Goal: Task Accomplishment & Management: Use online tool/utility

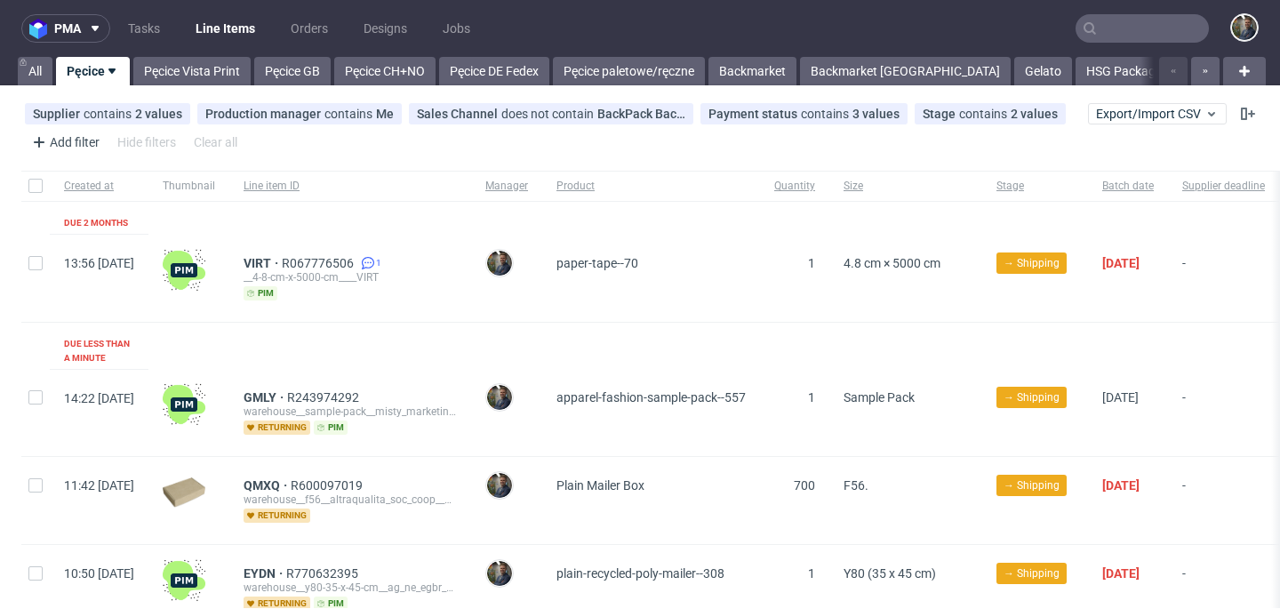
click at [1127, 27] on input "text" at bounding box center [1142, 28] width 133 height 28
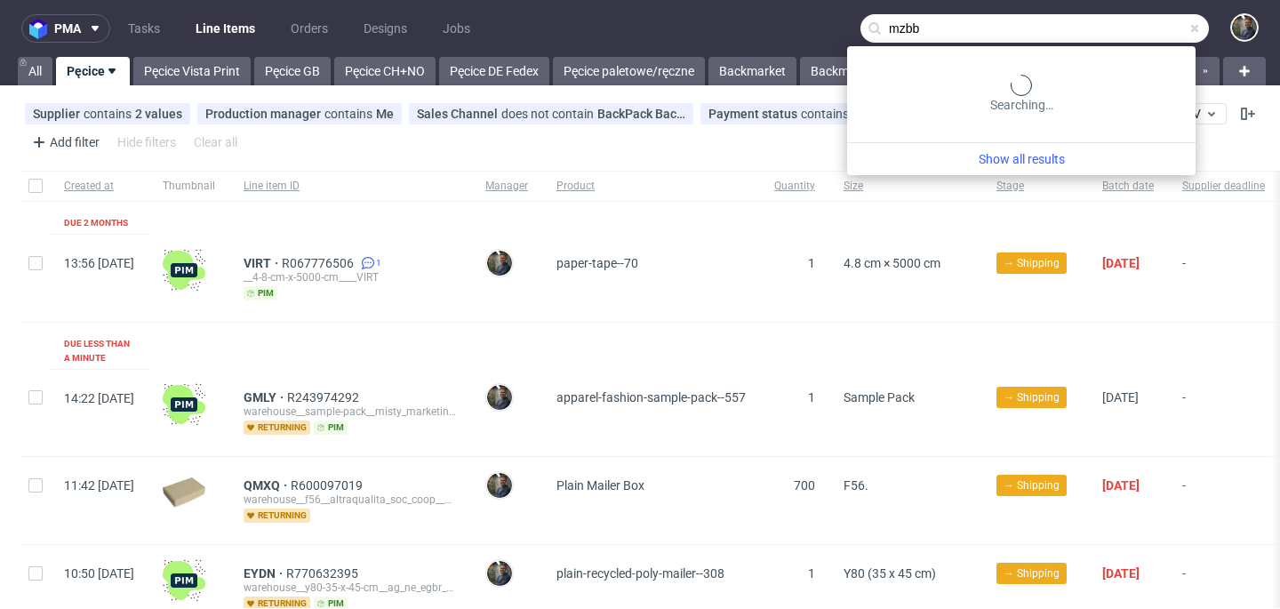
type input "mzbb"
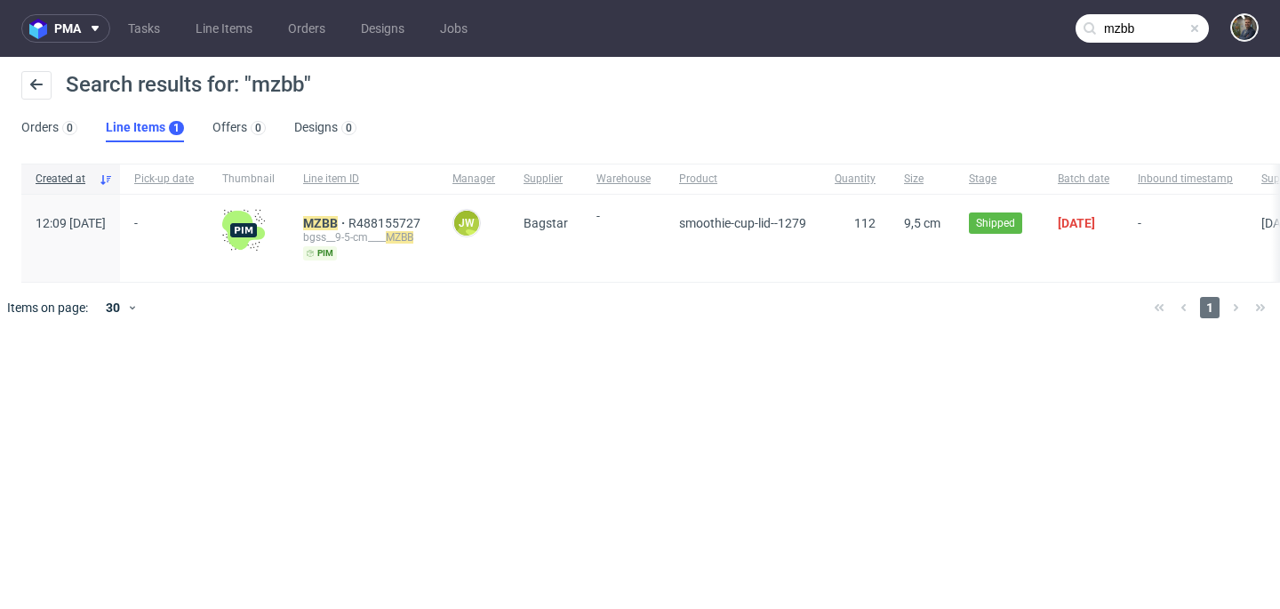
click at [347, 226] on div "MZBB R488155727 bgss__9-5-cm____ MZBB pim" at bounding box center [363, 238] width 149 height 87
click at [338, 222] on mark "MZBB" at bounding box center [320, 223] width 35 height 14
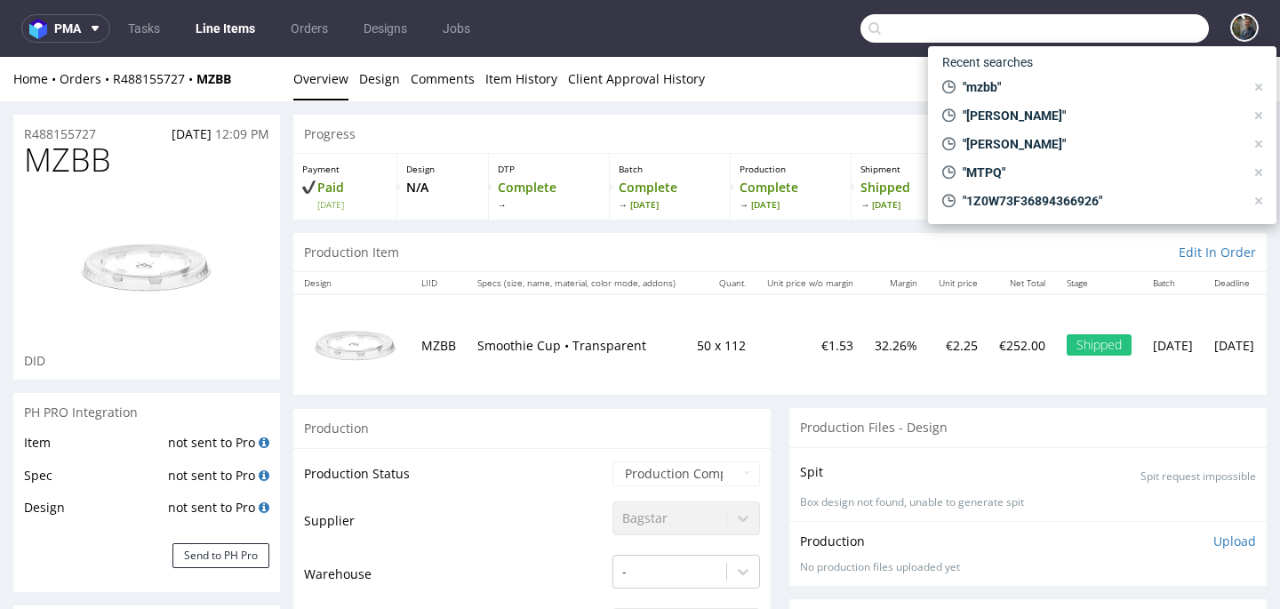
click at [1109, 39] on input "text" at bounding box center [1035, 28] width 349 height 28
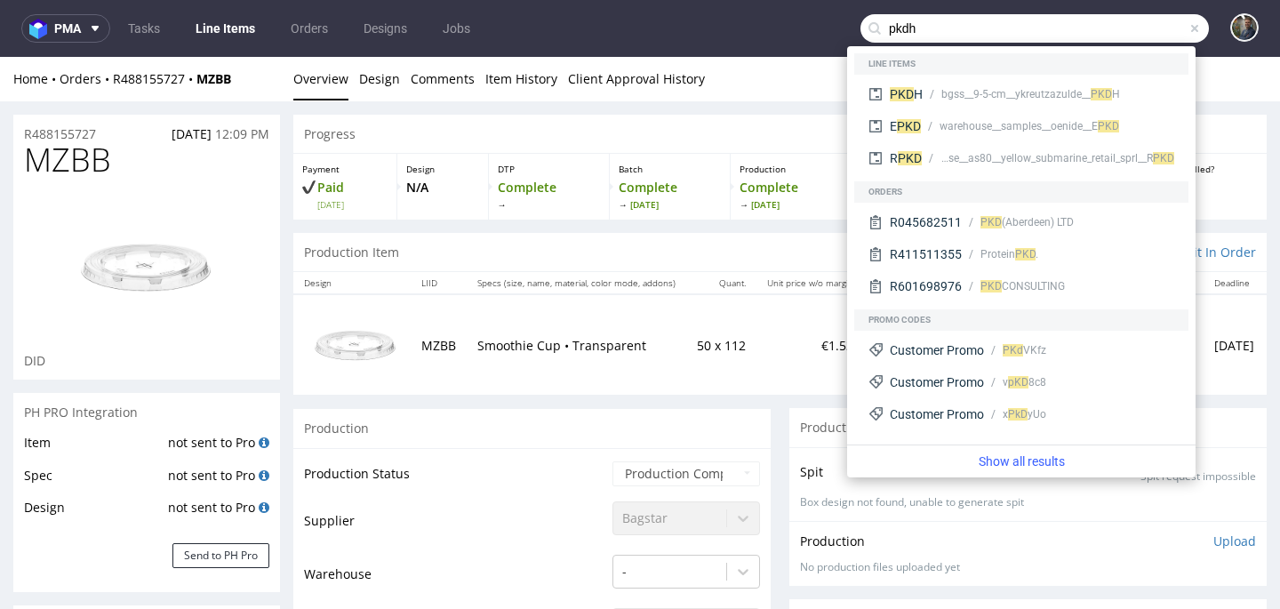
type input "pkdh"
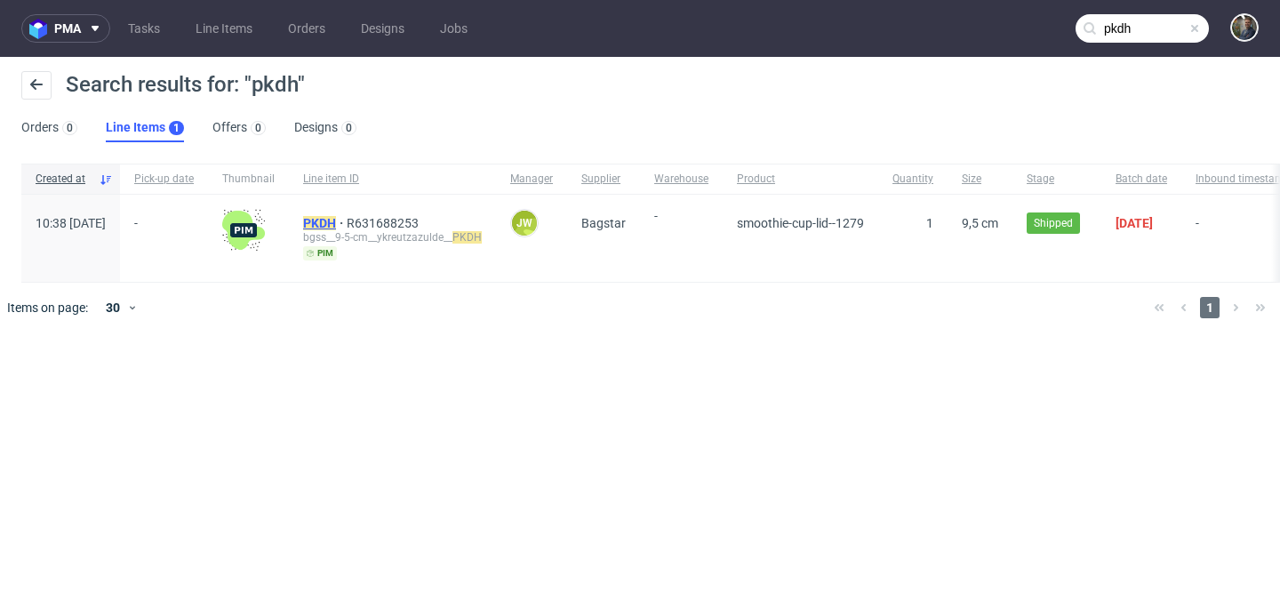
click at [336, 229] on mark "PKDH" at bounding box center [319, 223] width 33 height 14
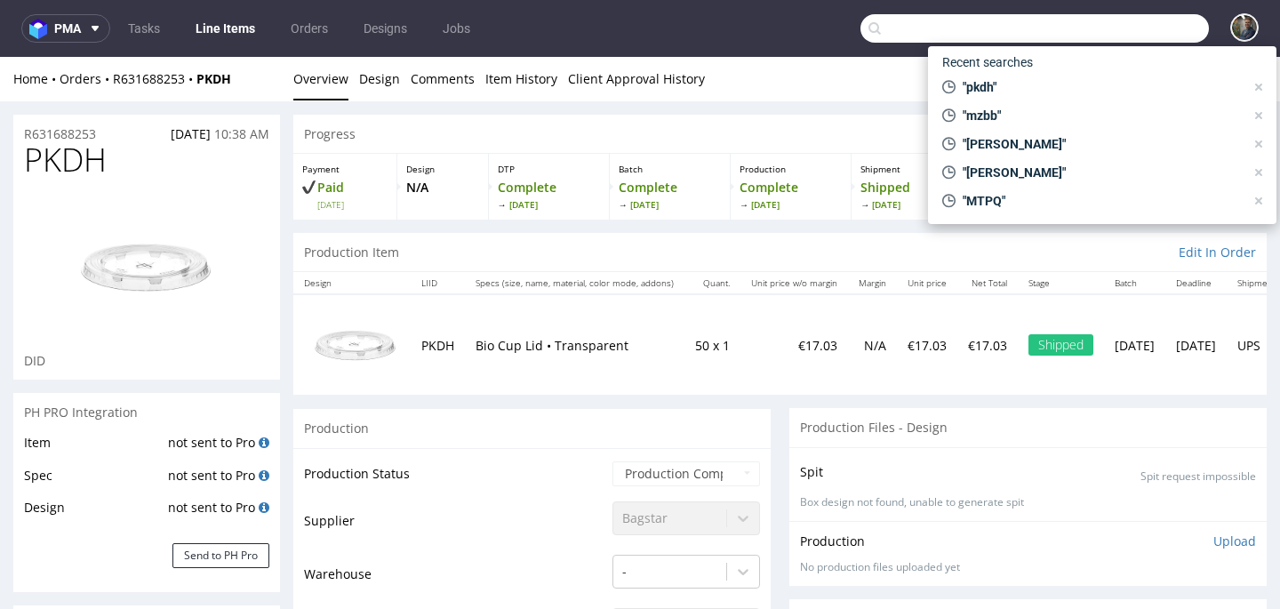
click at [1119, 27] on input "text" at bounding box center [1035, 28] width 349 height 28
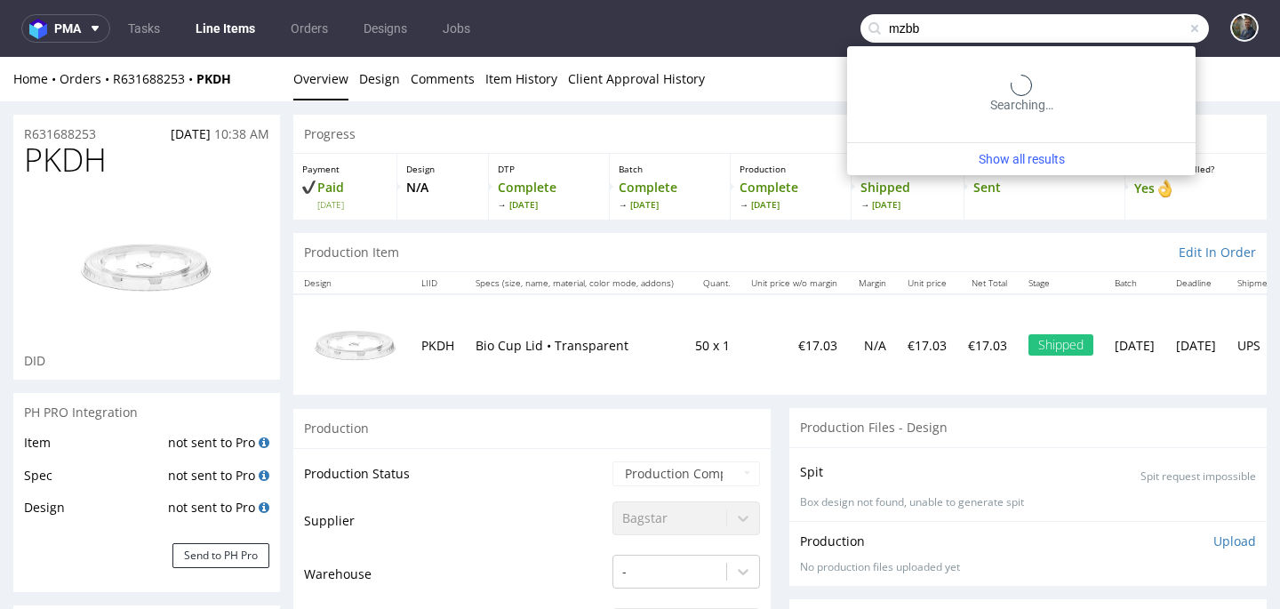
type input "mzbb"
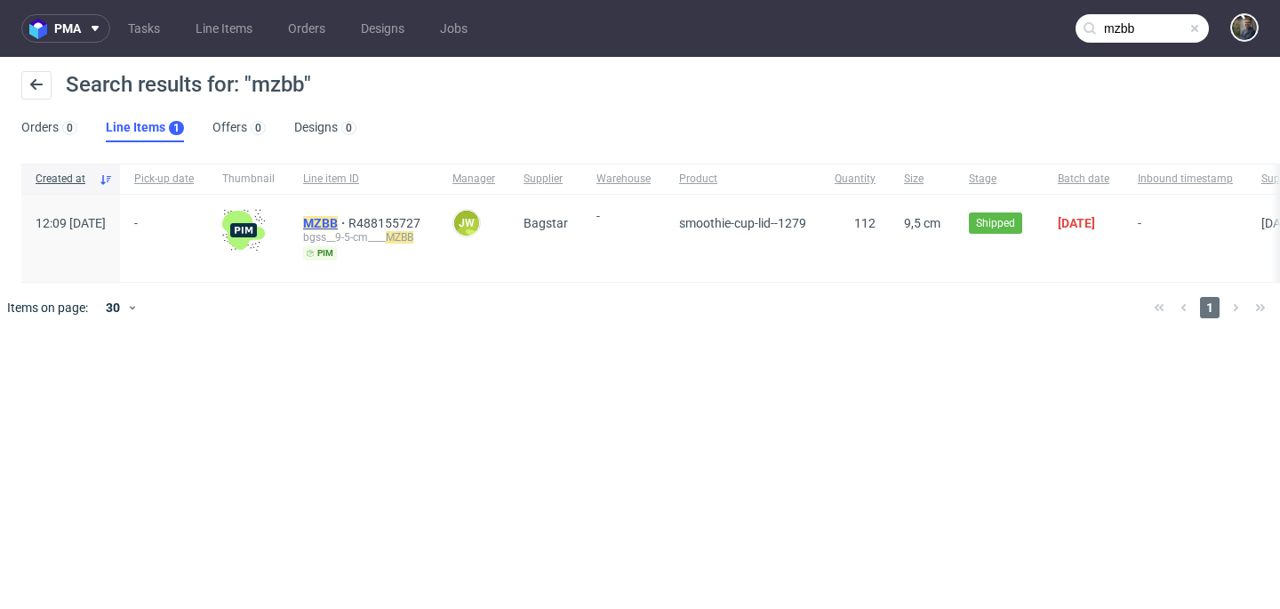
click at [338, 219] on mark "MZBB" at bounding box center [320, 223] width 35 height 14
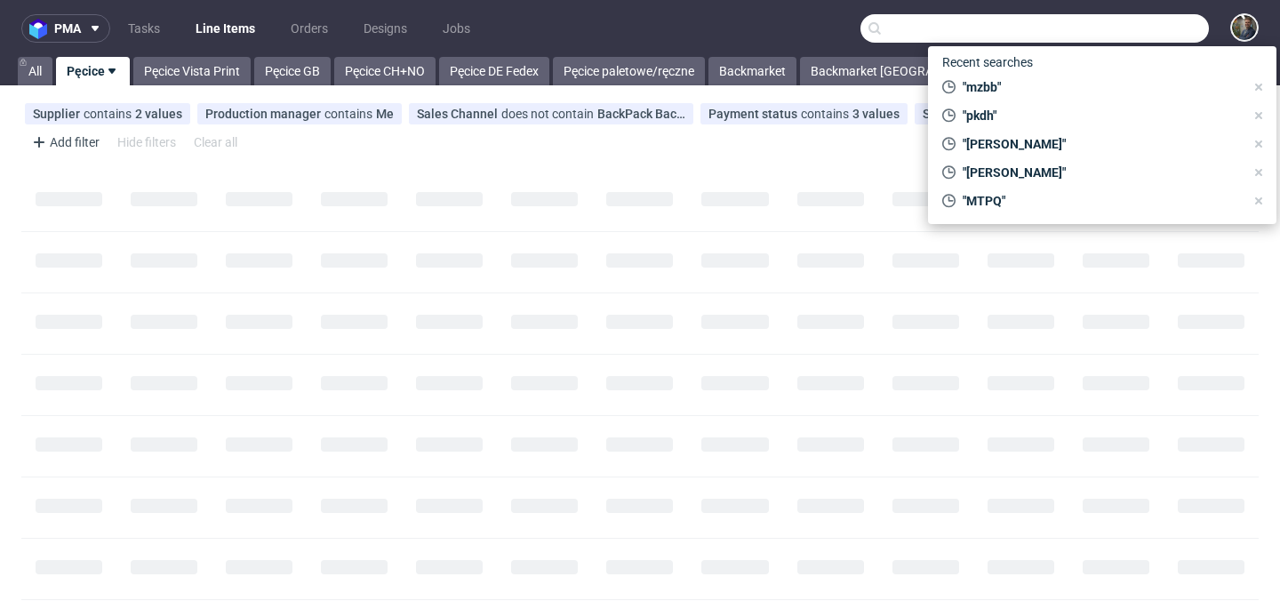
click at [1141, 28] on input "text" at bounding box center [1035, 28] width 349 height 28
paste input "GJTP"
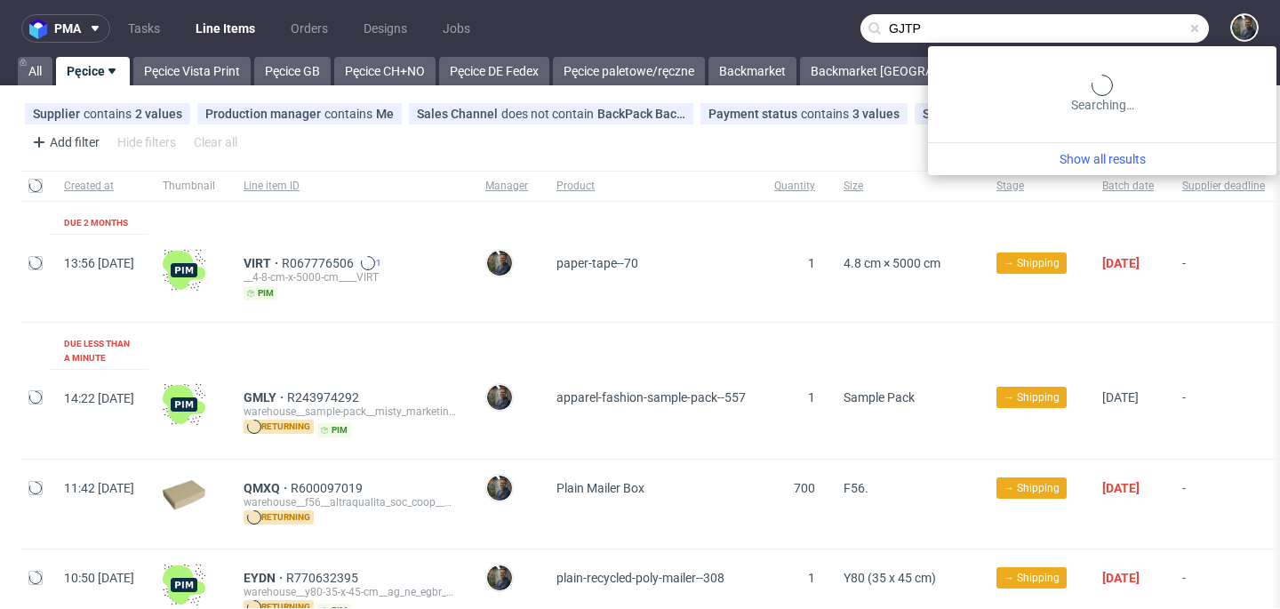
type input "GJTP"
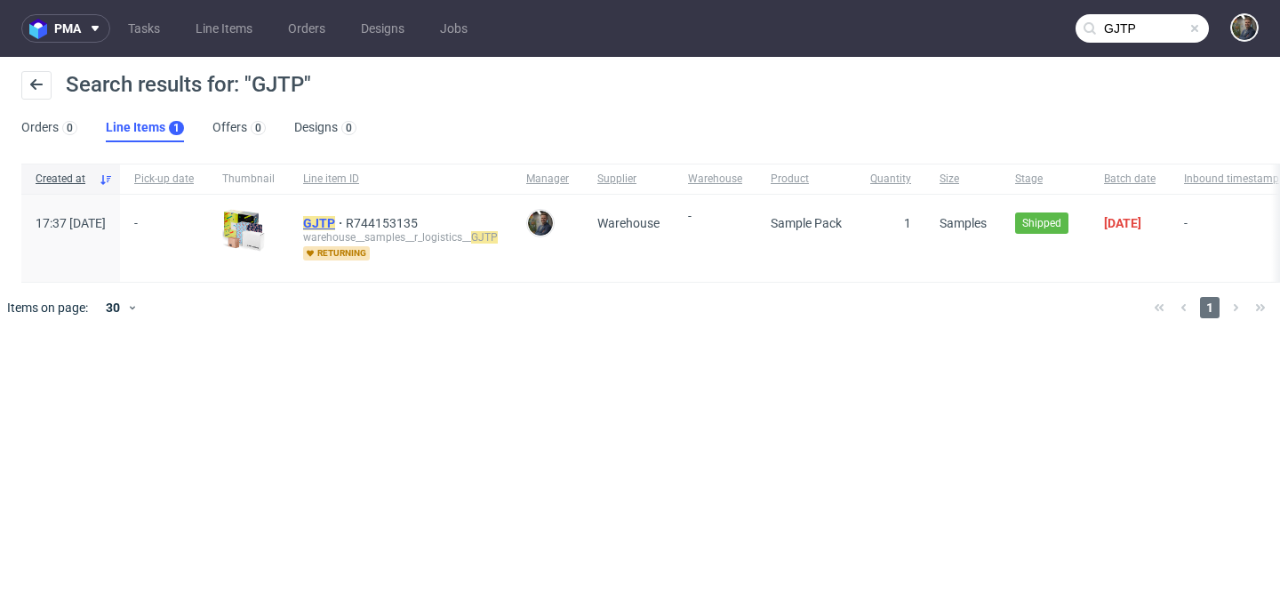
click at [335, 217] on mark "GJTP" at bounding box center [319, 223] width 32 height 14
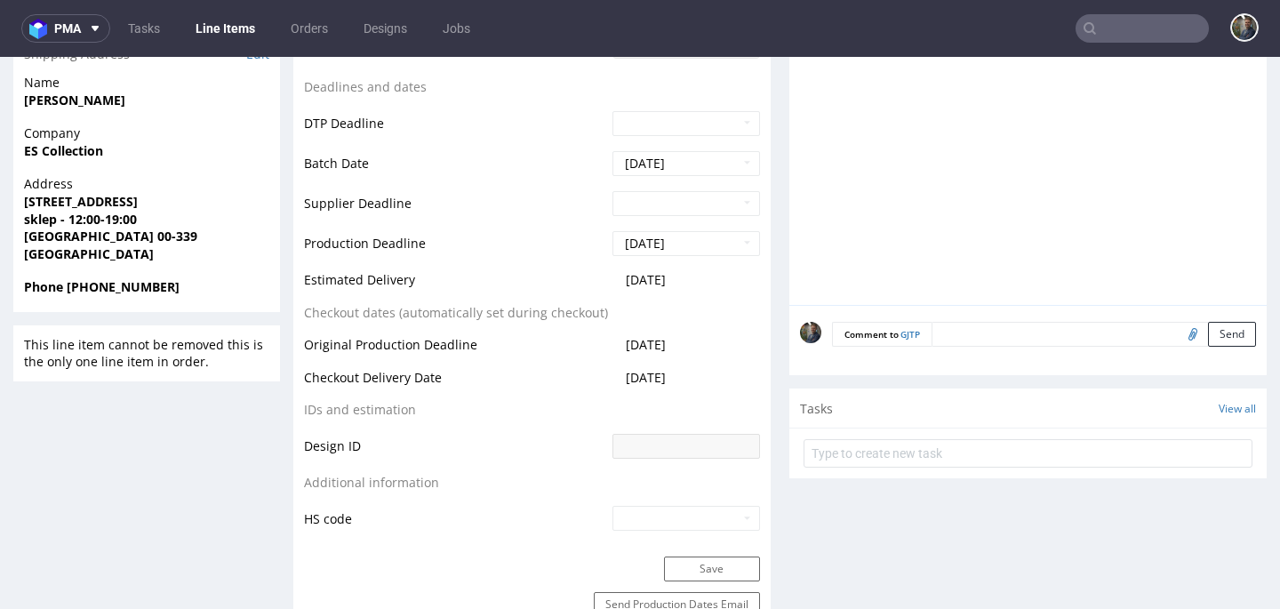
scroll to position [783, 0]
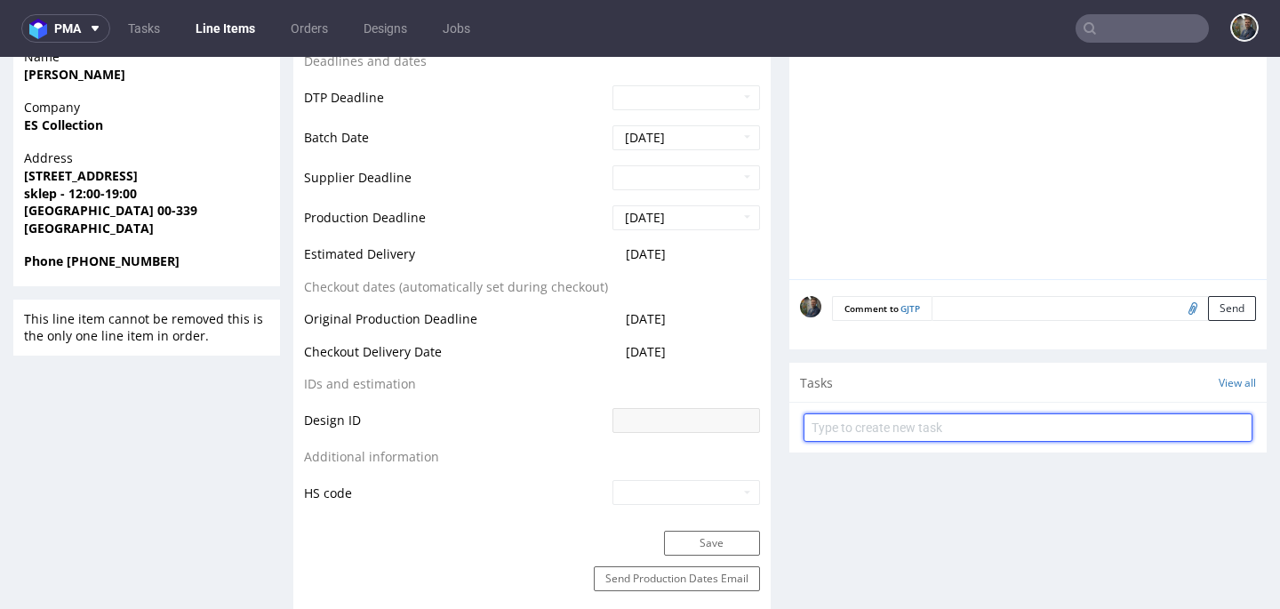
click at [853, 428] on input "text" at bounding box center [1028, 427] width 449 height 28
type input "zwrot"
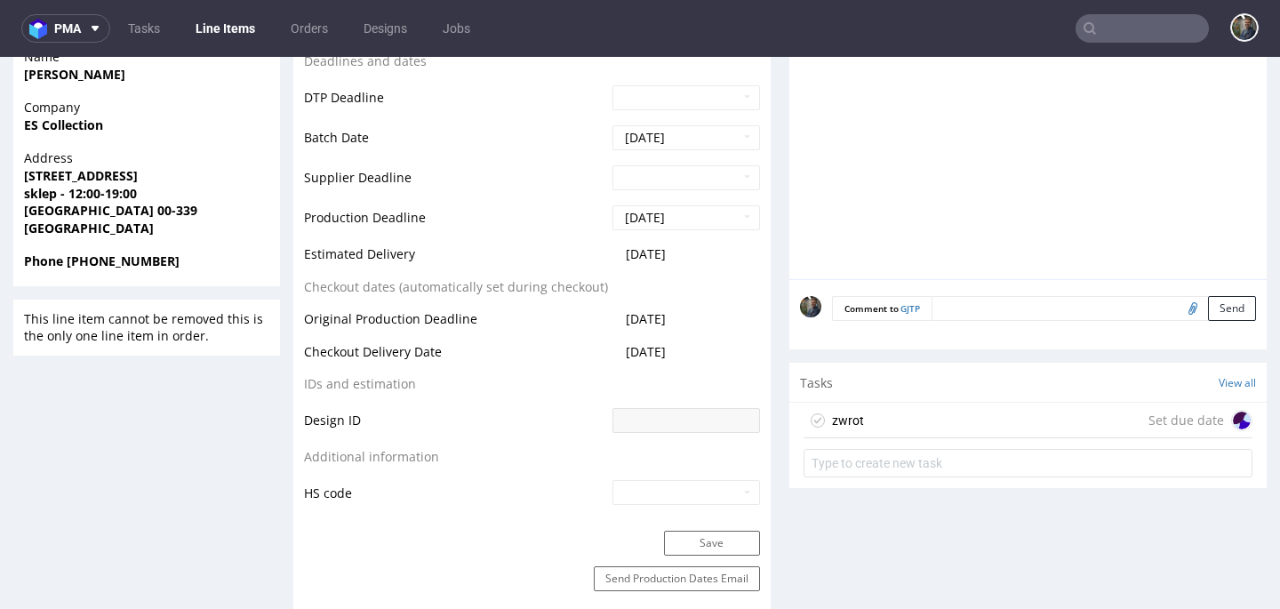
click at [871, 421] on div "zwrot Set due date" at bounding box center [1028, 421] width 449 height 36
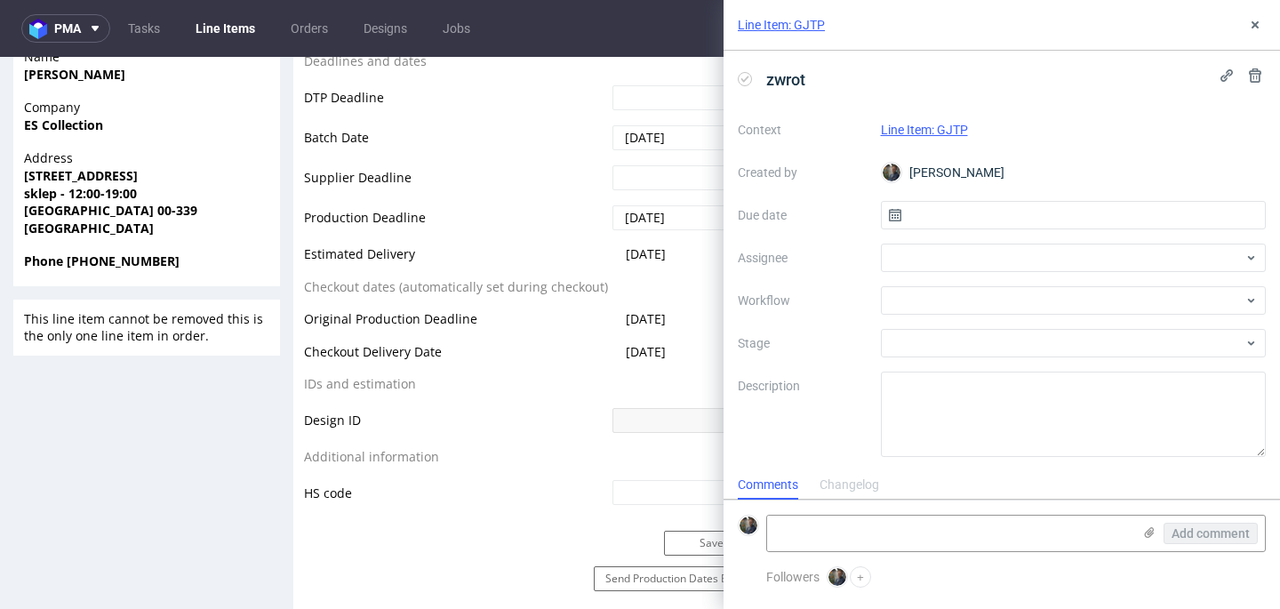
scroll to position [14, 0]
click at [1007, 212] on input "text" at bounding box center [1074, 215] width 386 height 28
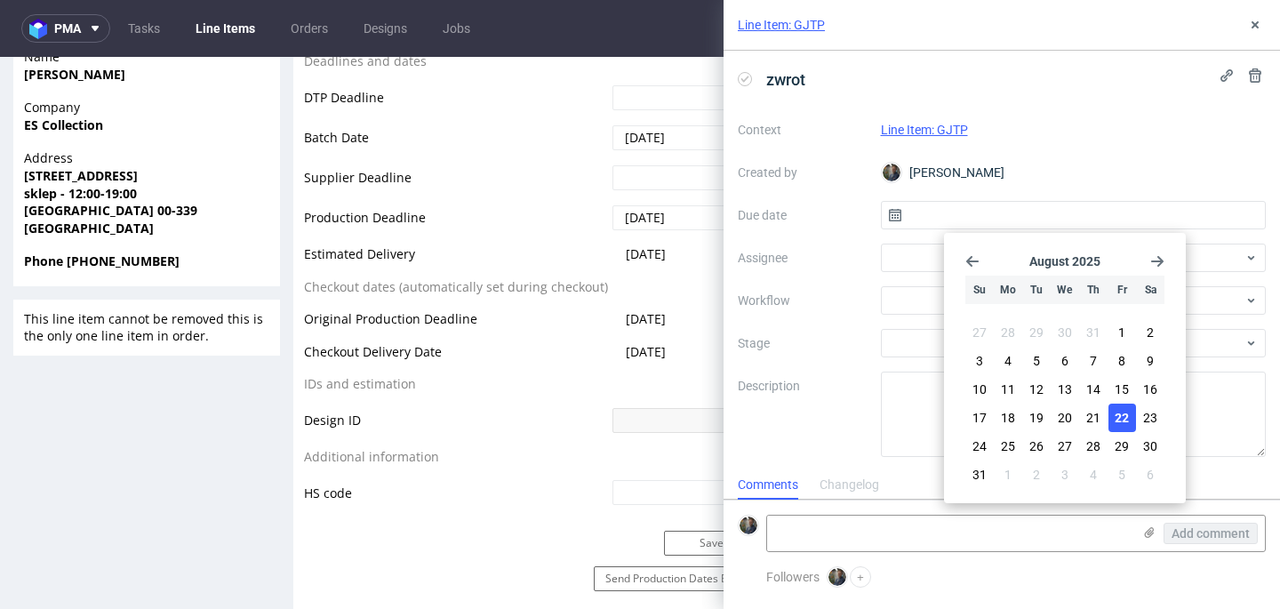
click at [1122, 414] on span "22" at bounding box center [1122, 418] width 14 height 18
type input "[DATE]"
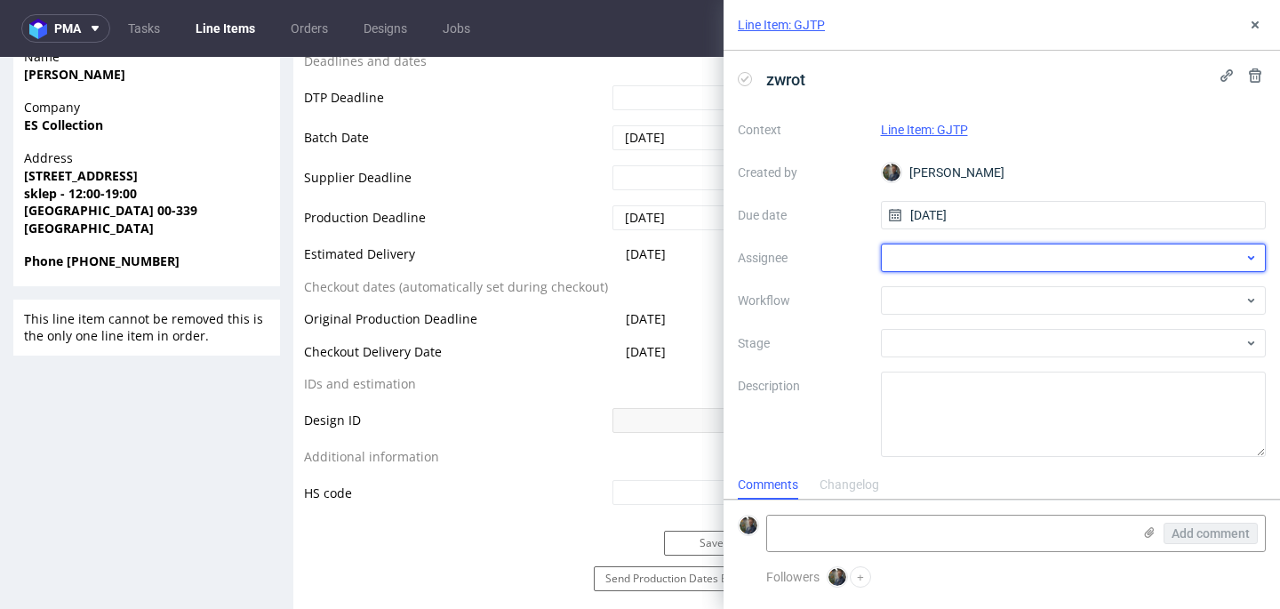
click at [945, 260] on div at bounding box center [1074, 258] width 386 height 28
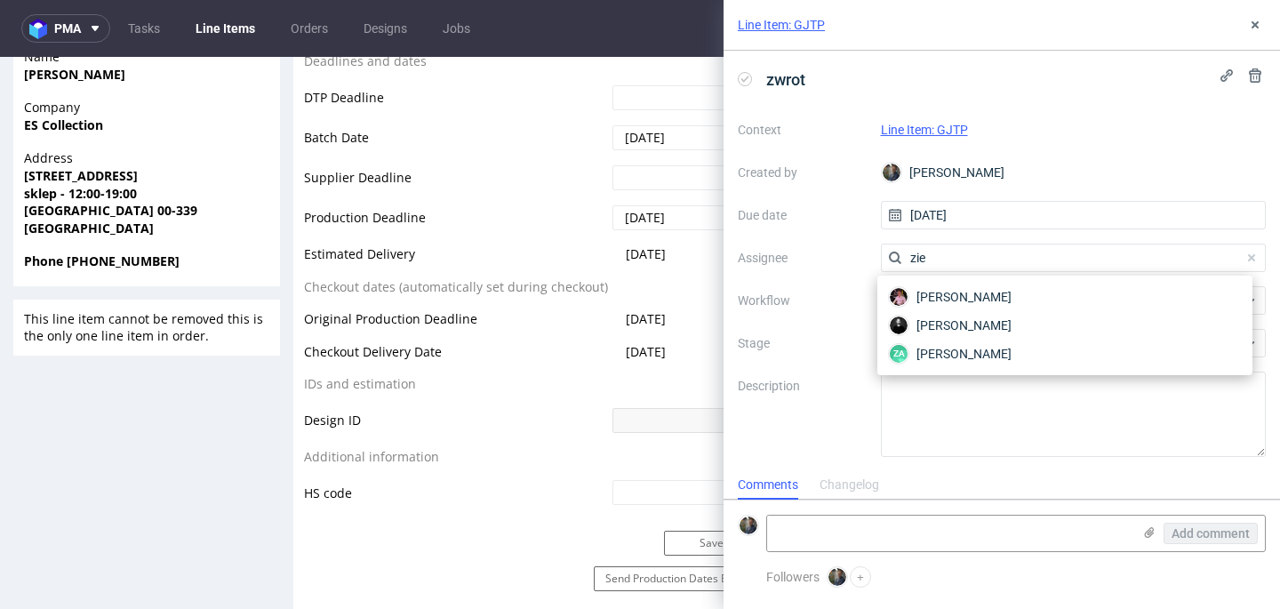
type input "ziem"
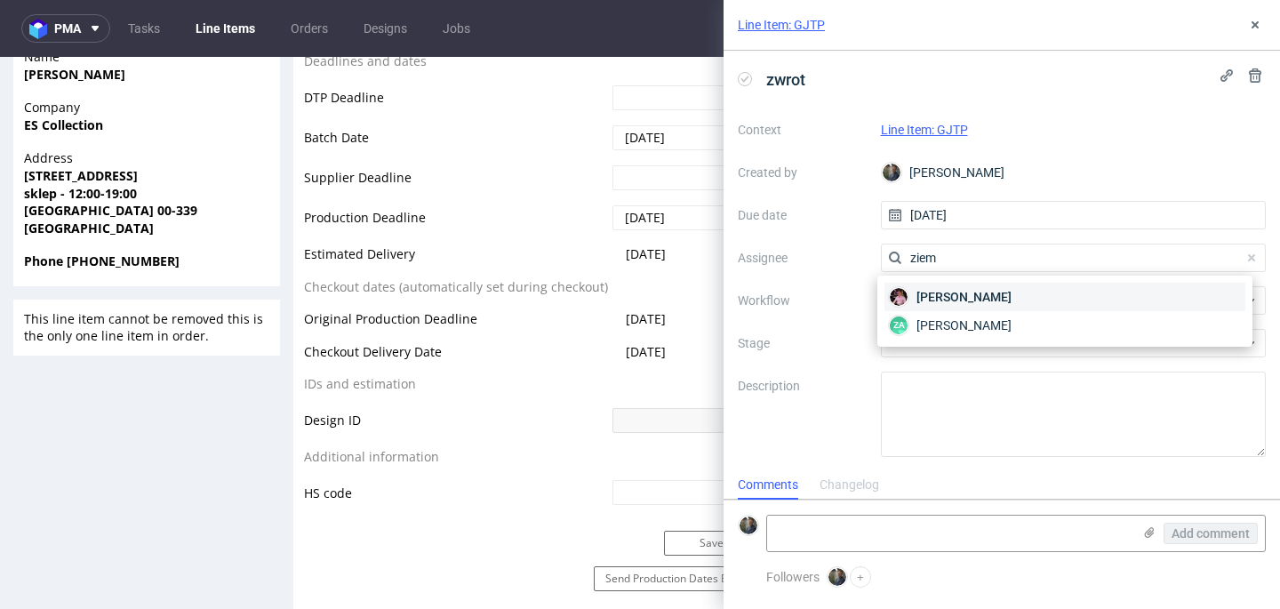
click at [939, 293] on span "Aleks Ziemkowski" at bounding box center [964, 297] width 95 height 18
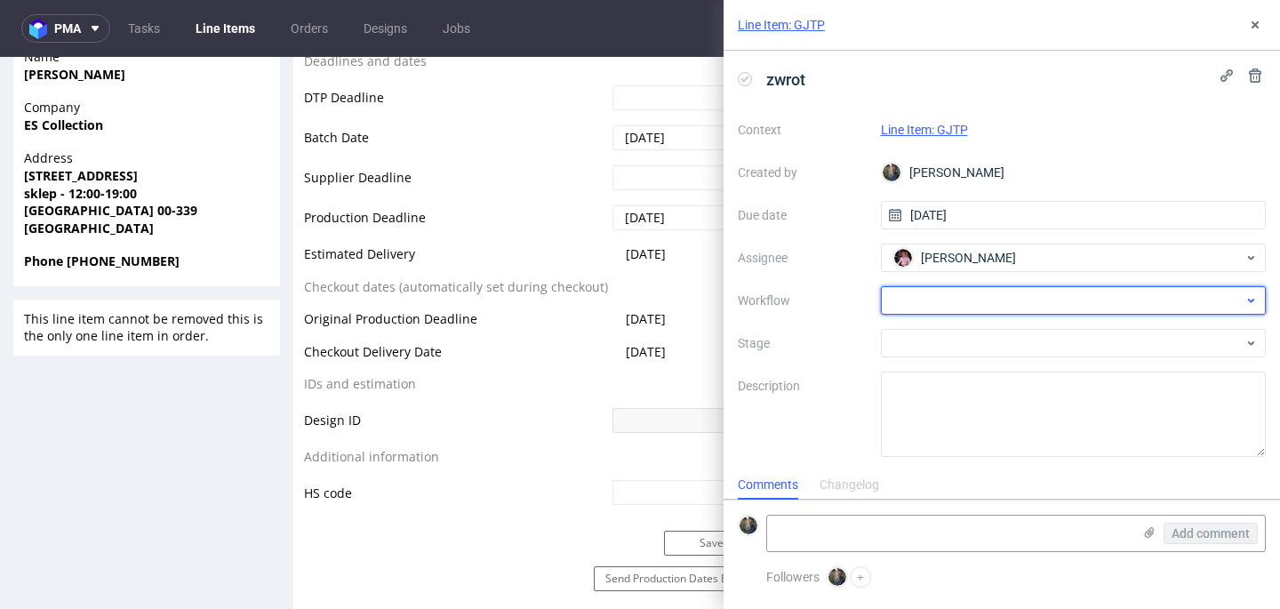
click at [939, 298] on div at bounding box center [1074, 300] width 386 height 28
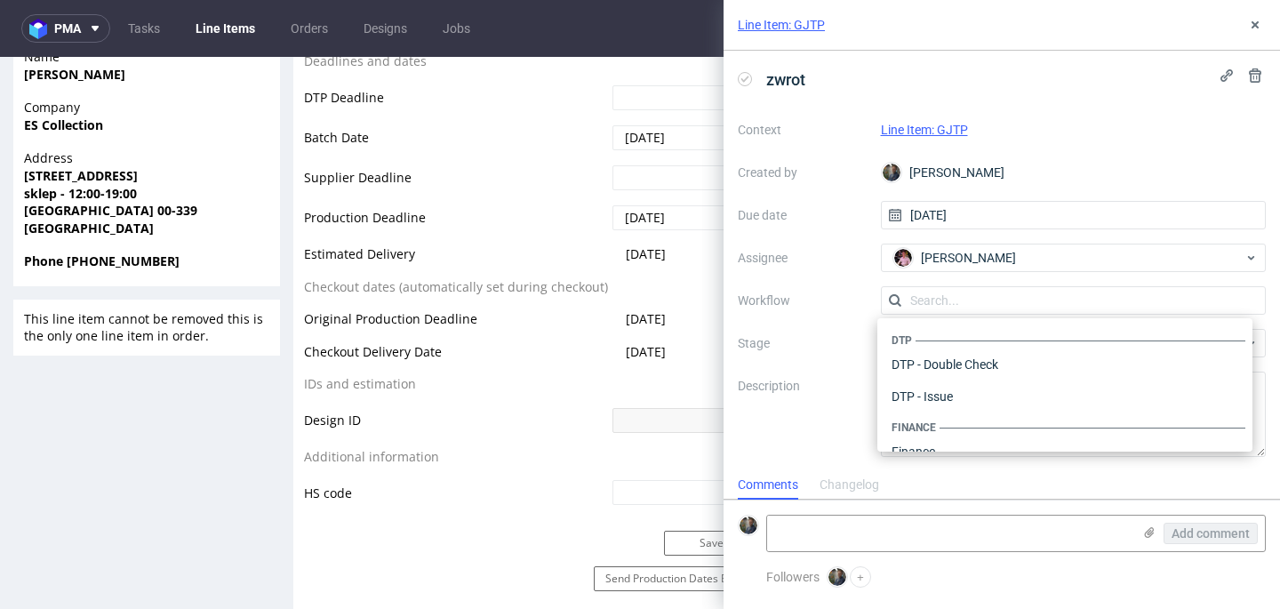
scroll to position [1094, 0]
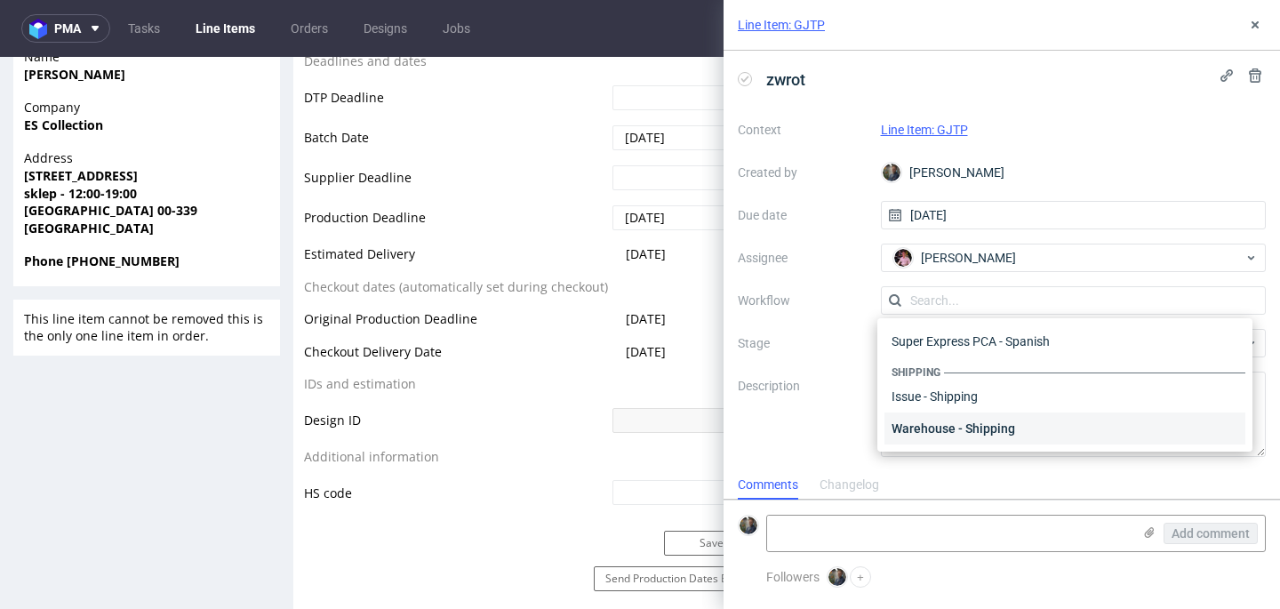
click at [992, 435] on div "Warehouse - Shipping" at bounding box center [1065, 429] width 361 height 32
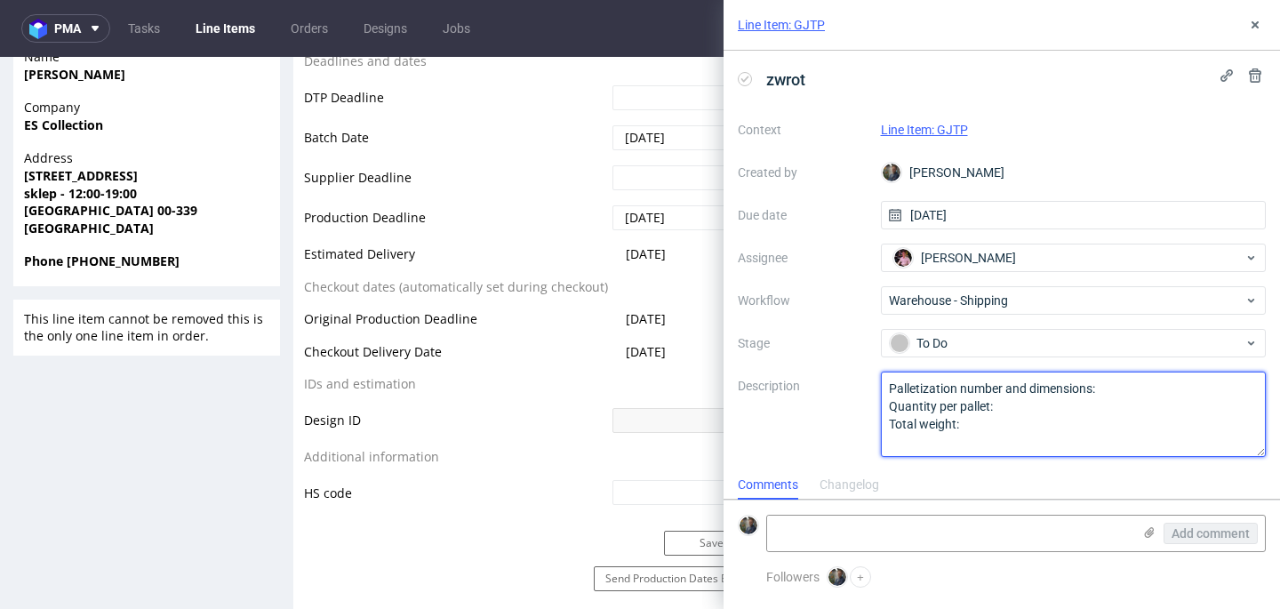
drag, startPoint x: 970, startPoint y: 442, endPoint x: 806, endPoint y: 332, distance: 197.3
click at [806, 334] on div "Context Line Item: GJTP Created by Maciej Sobola Due date 22/08/2025 Assignee A…" at bounding box center [1002, 286] width 528 height 341
type textarea "Wróciło do Pęcic. Prośba o dyspo."
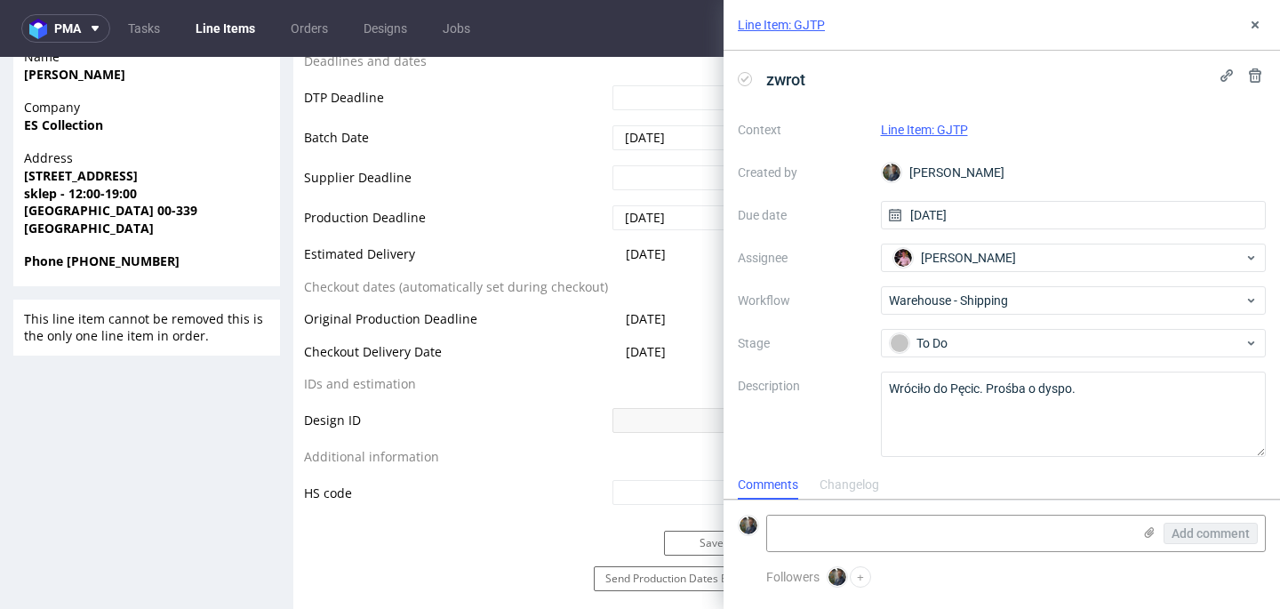
click at [861, 360] on div "Context Line Item: GJTP Created by Maciej Sobola Due date 22/08/2025 Assignee A…" at bounding box center [1002, 286] width 528 height 341
click at [1256, 30] on icon at bounding box center [1255, 25] width 14 height 14
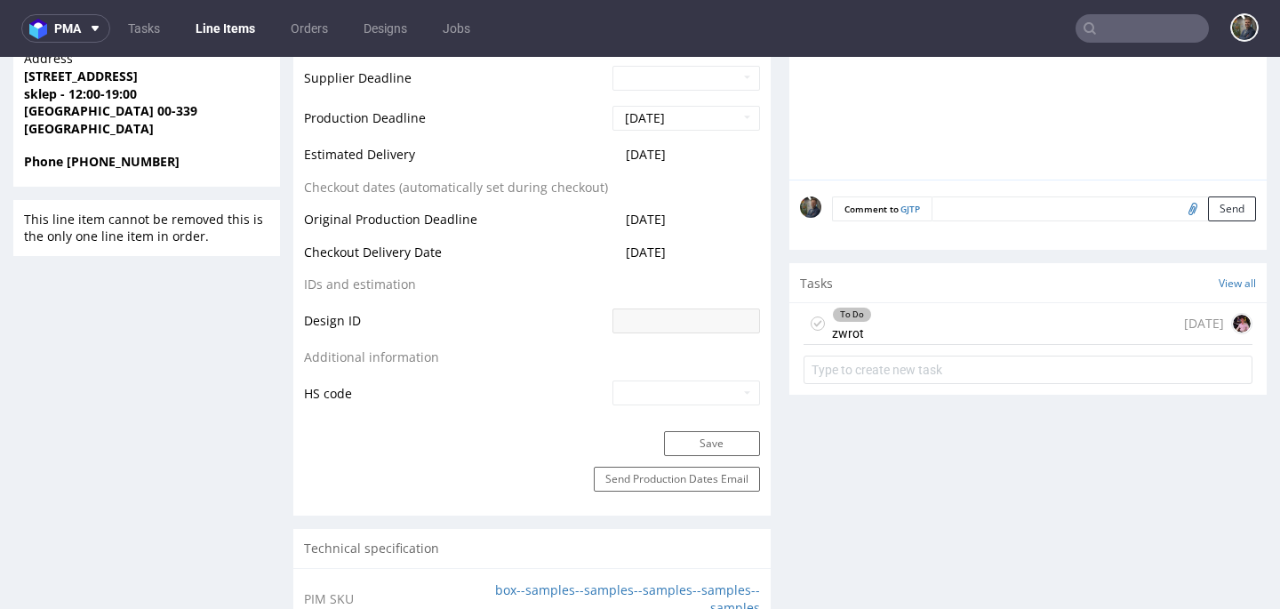
scroll to position [785, 0]
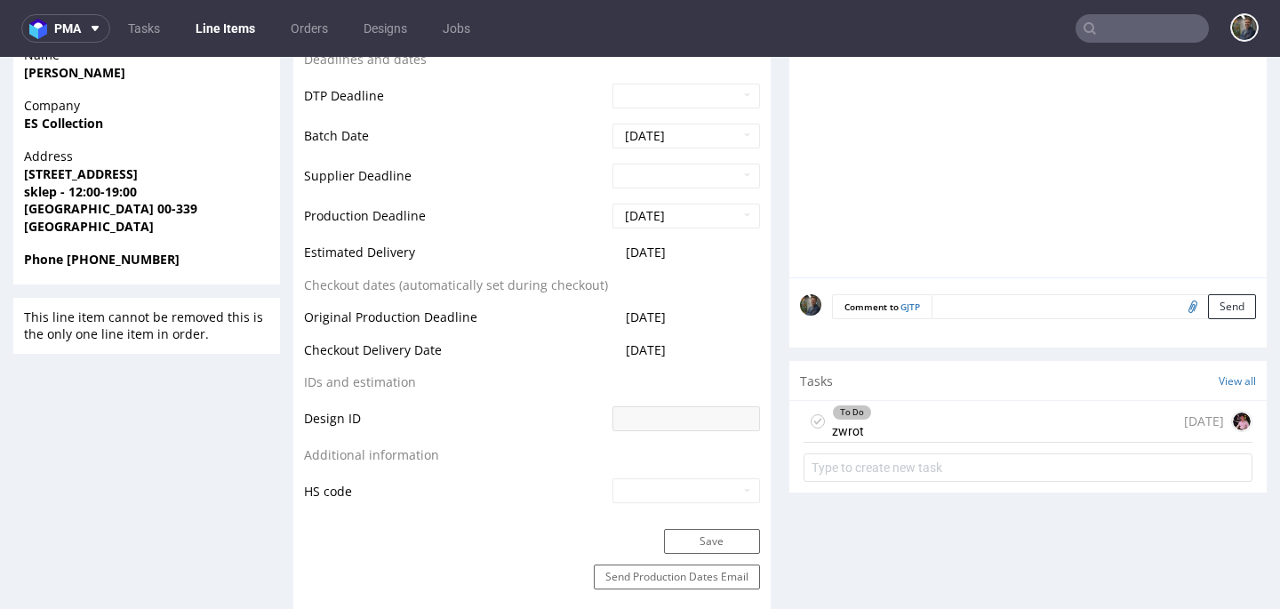
click at [1119, 30] on input "text" at bounding box center [1142, 28] width 133 height 28
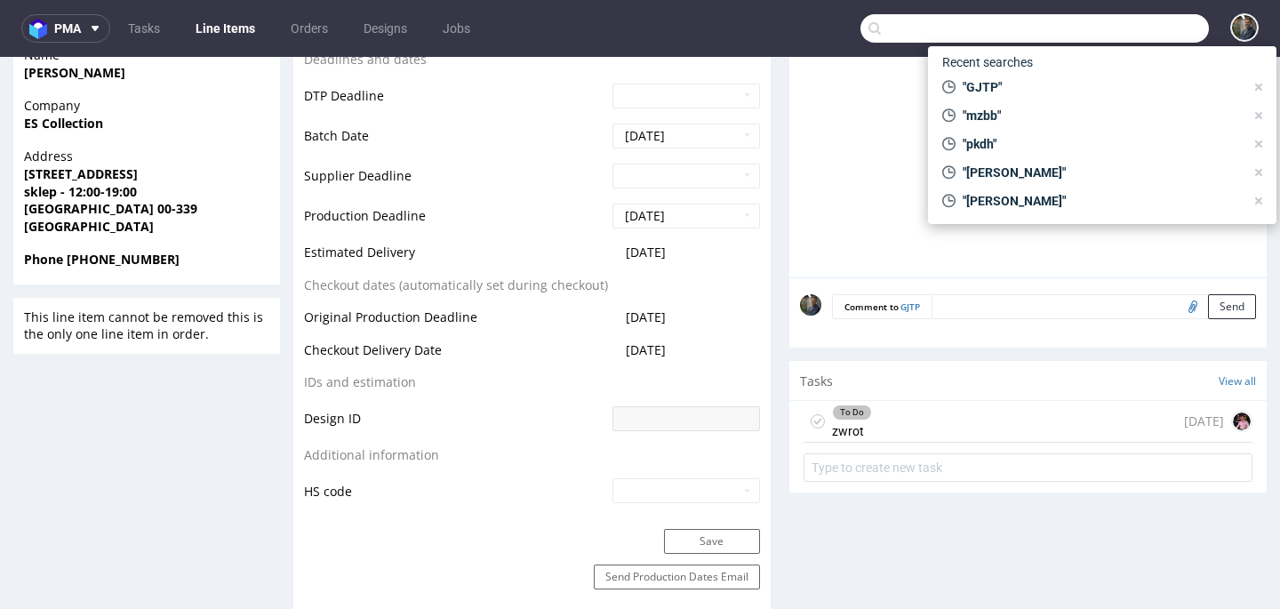
click at [1119, 30] on input "text" at bounding box center [1035, 28] width 349 height 28
paste input "XEXP"
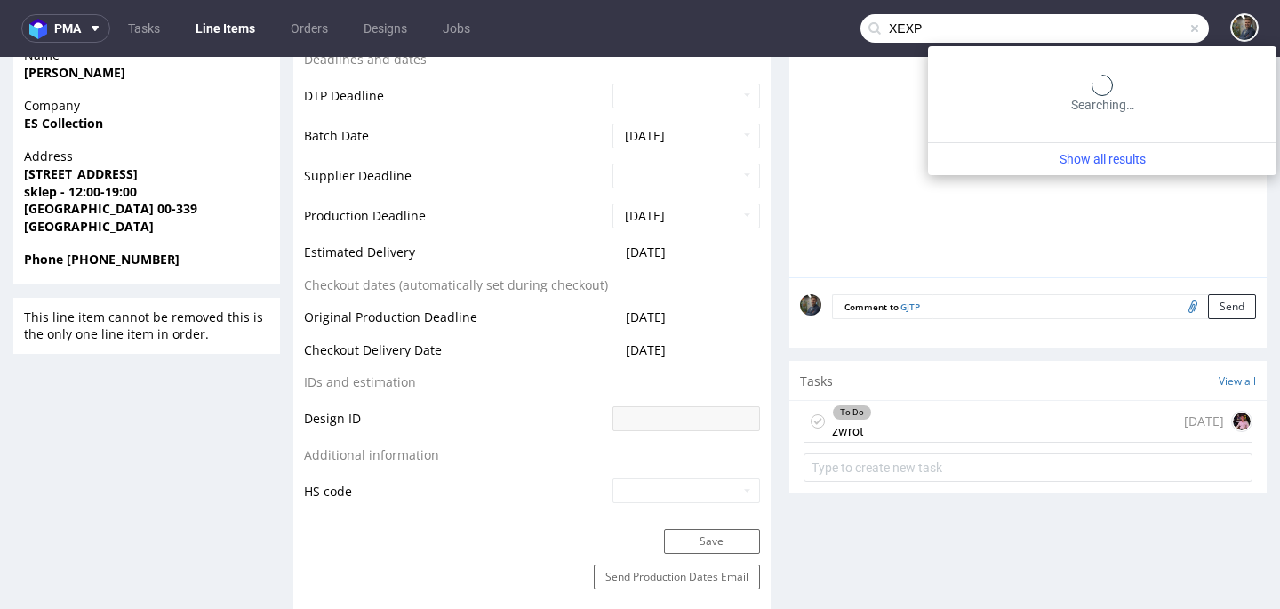
type input "XEXP"
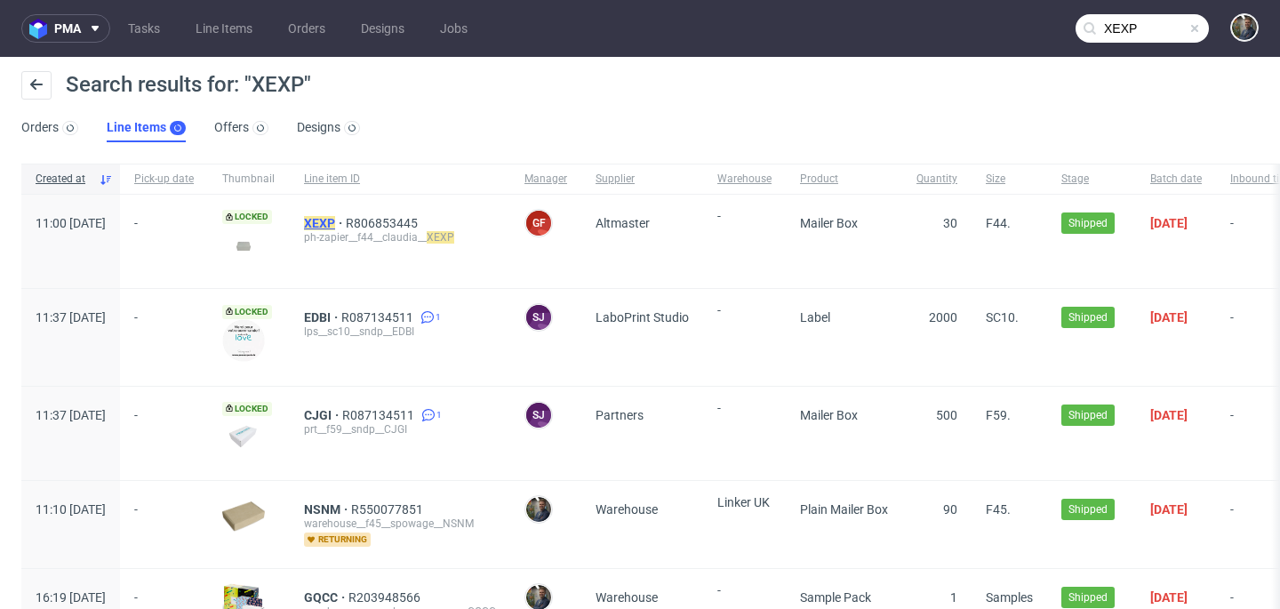
click at [335, 224] on mark "XEXP" at bounding box center [319, 223] width 31 height 14
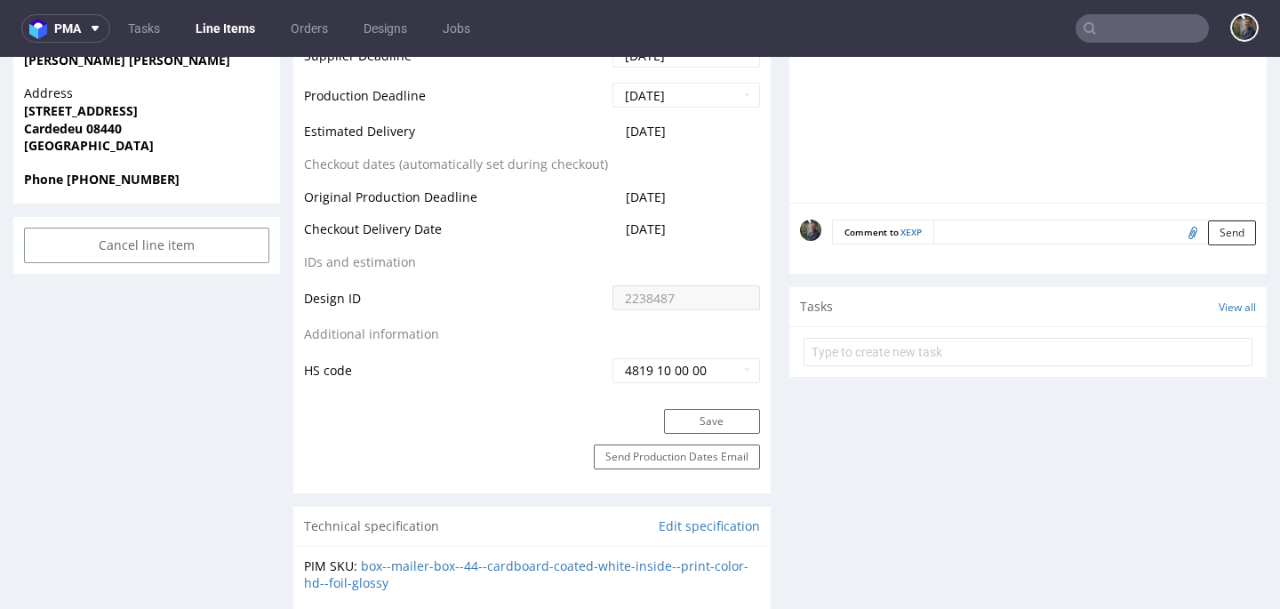
scroll to position [899, 0]
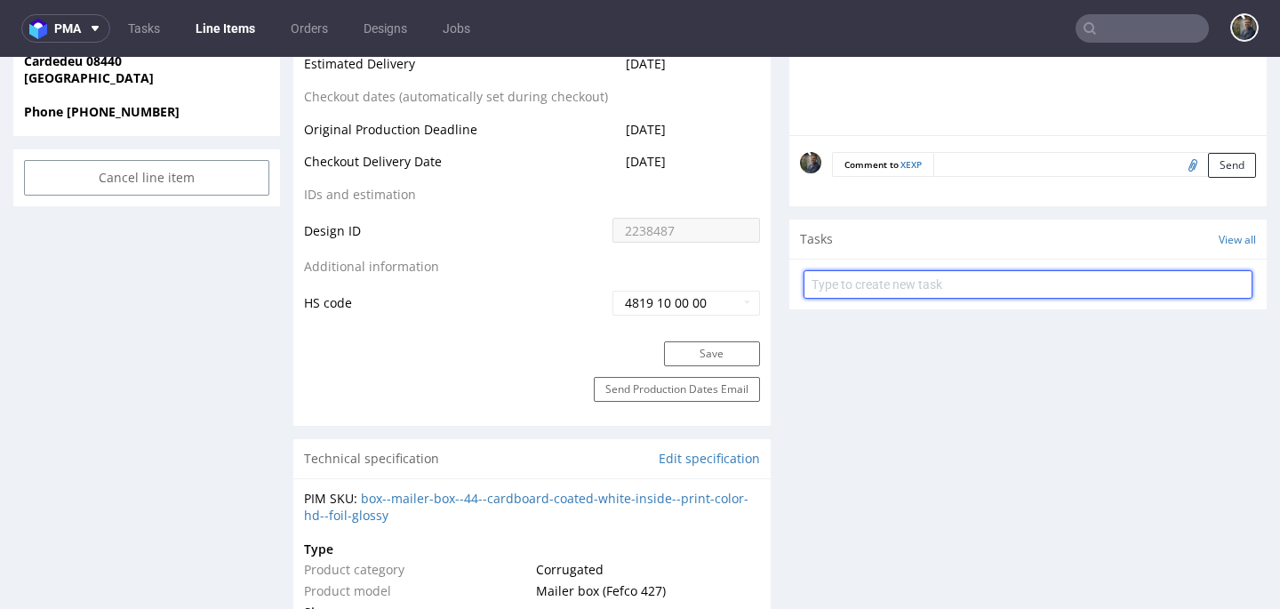
click at [857, 286] on input "text" at bounding box center [1028, 284] width 449 height 28
type input "zwrot"
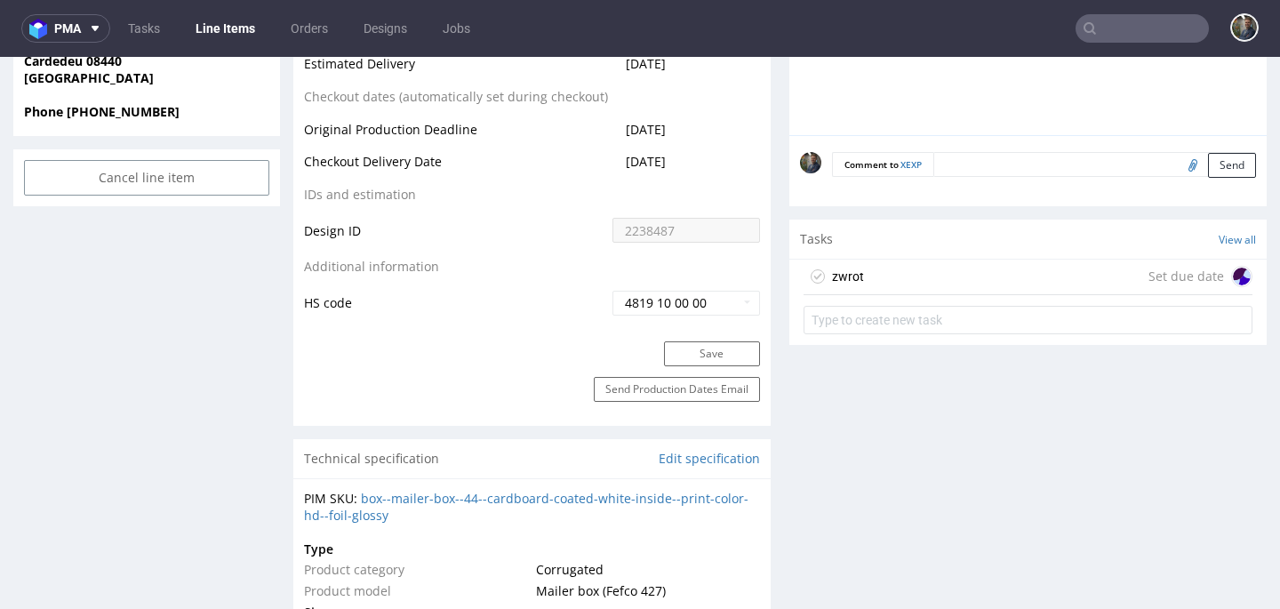
click at [880, 281] on div "zwrot Set due date" at bounding box center [1028, 278] width 449 height 36
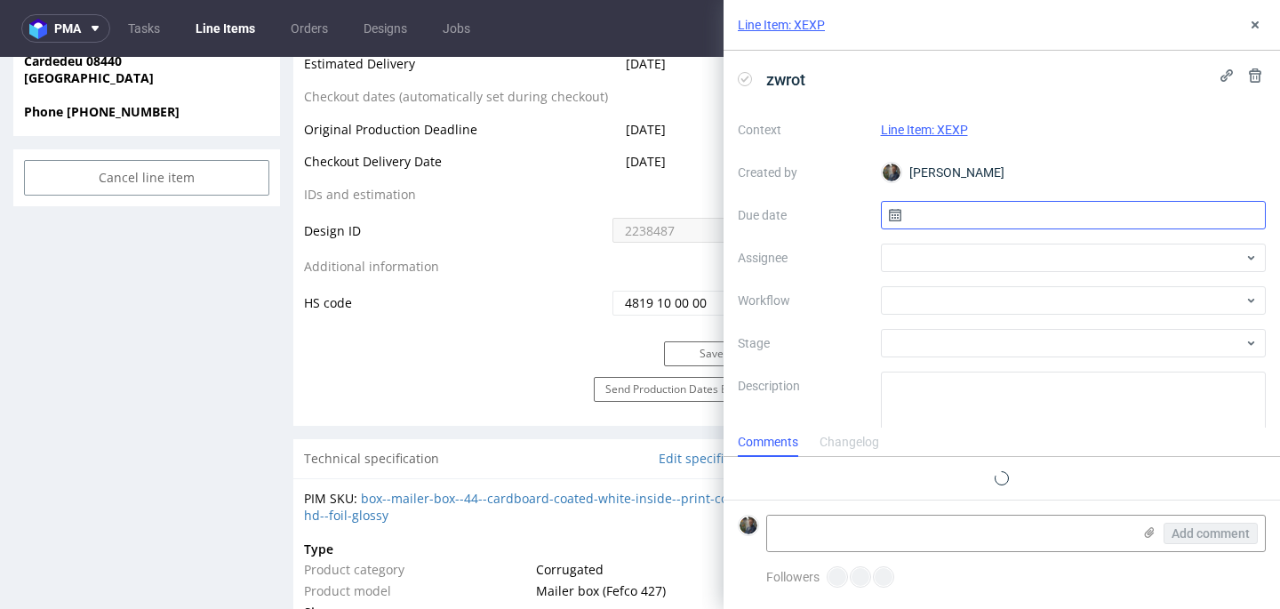
scroll to position [14, 0]
click at [1005, 205] on input "text" at bounding box center [1074, 215] width 386 height 28
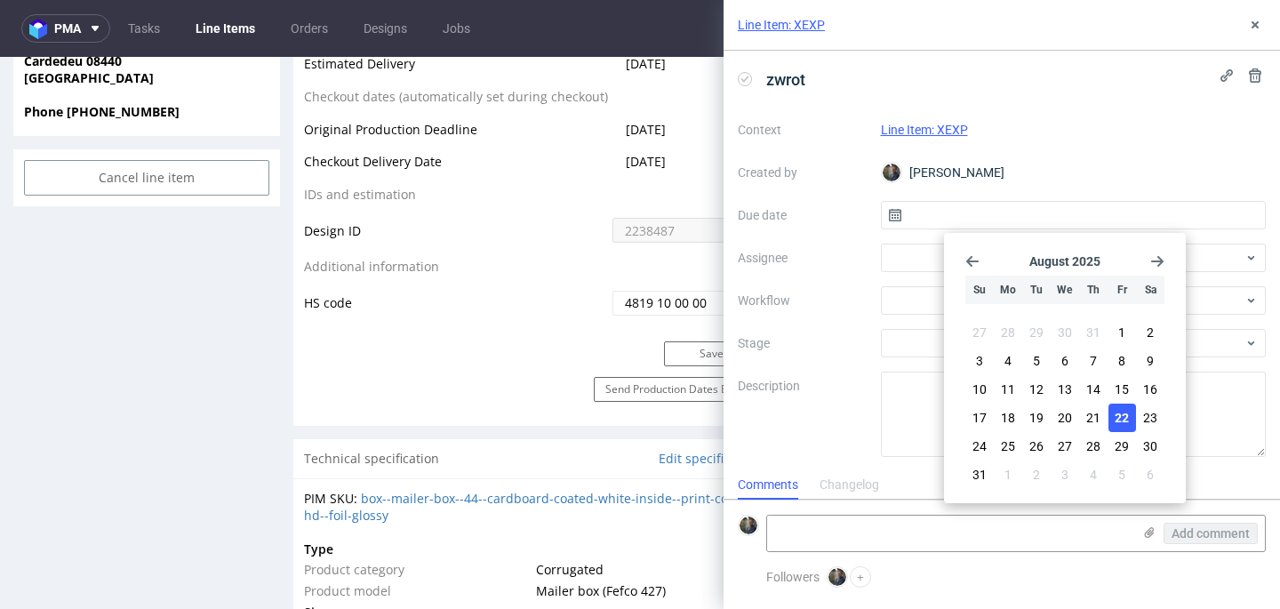
click at [1118, 414] on span "22" at bounding box center [1122, 418] width 14 height 18
type input "[DATE]"
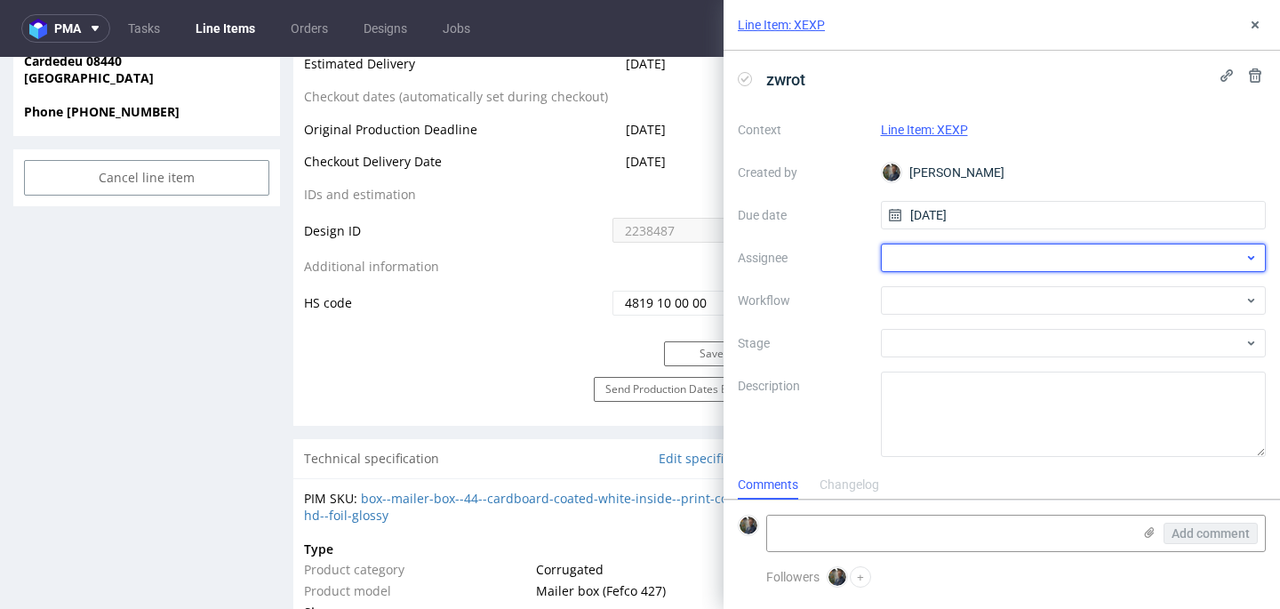
click at [953, 261] on div at bounding box center [1074, 258] width 386 height 28
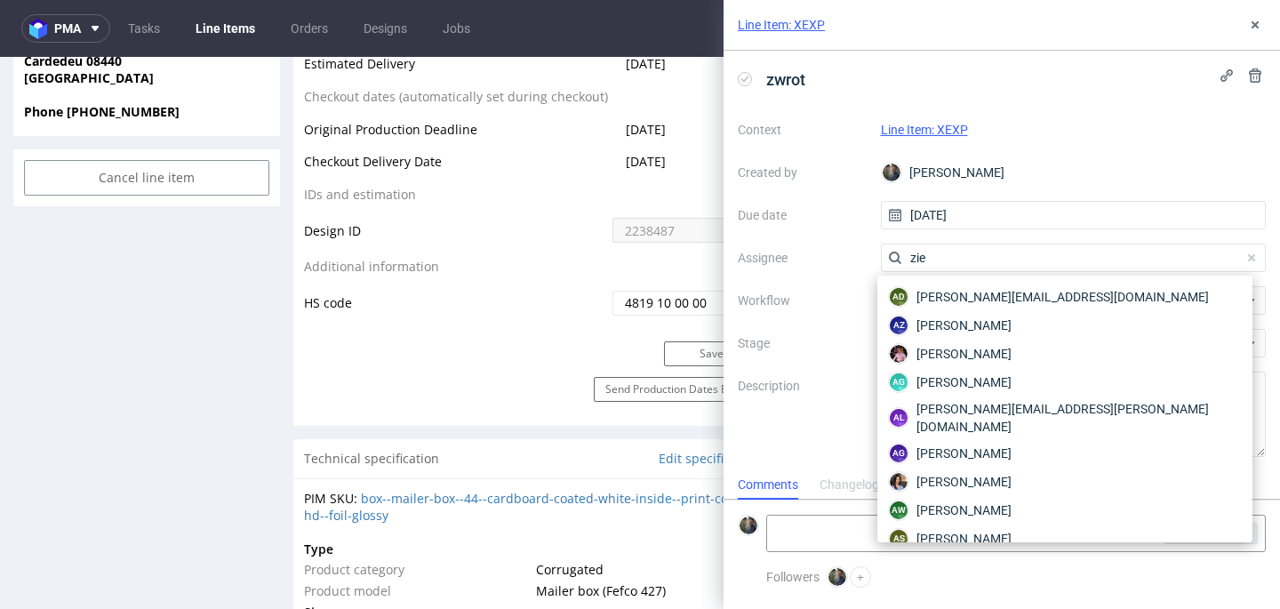
type input "ziem"
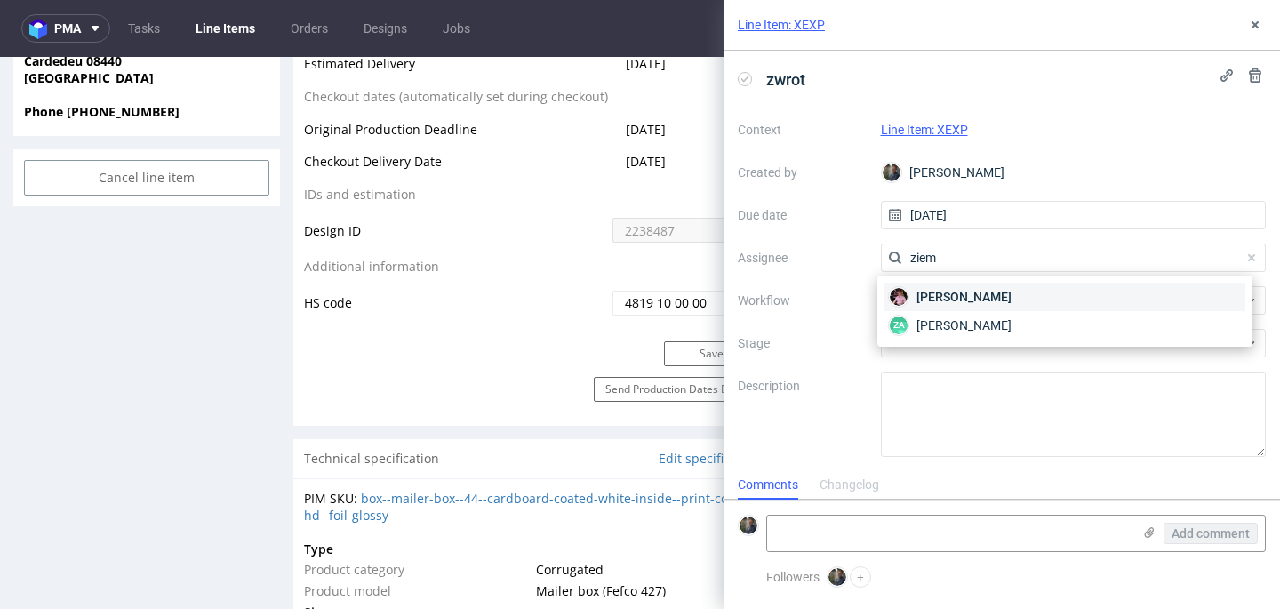
click at [952, 294] on span "Aleks Ziemkowski" at bounding box center [964, 297] width 95 height 18
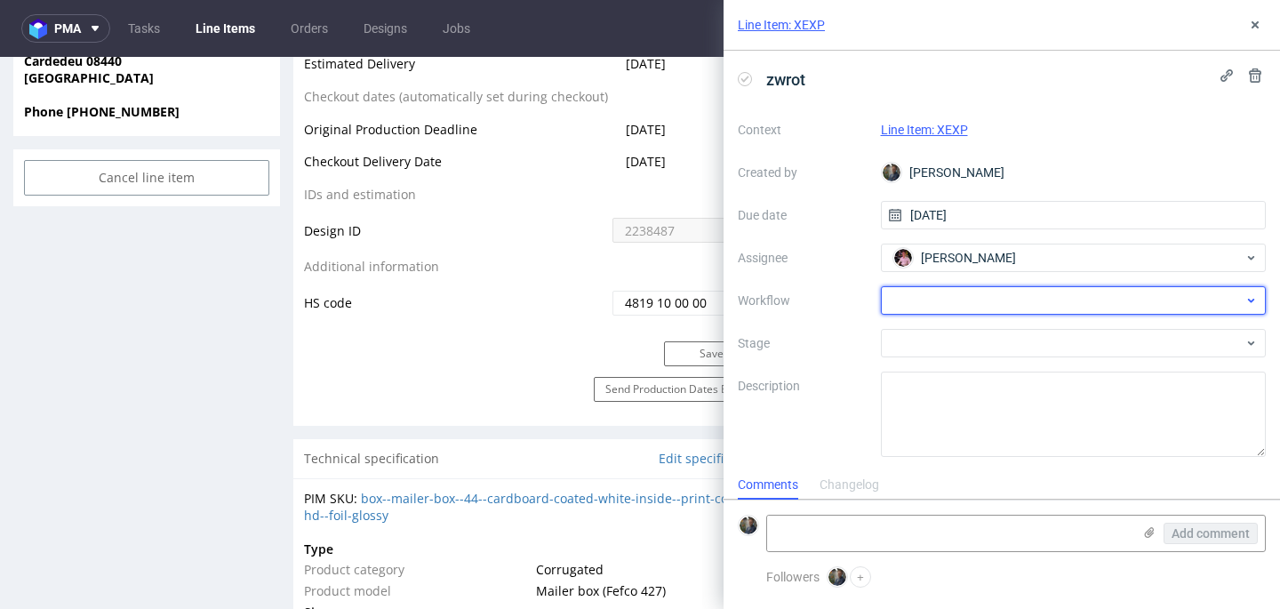
click at [942, 304] on div at bounding box center [1074, 300] width 386 height 28
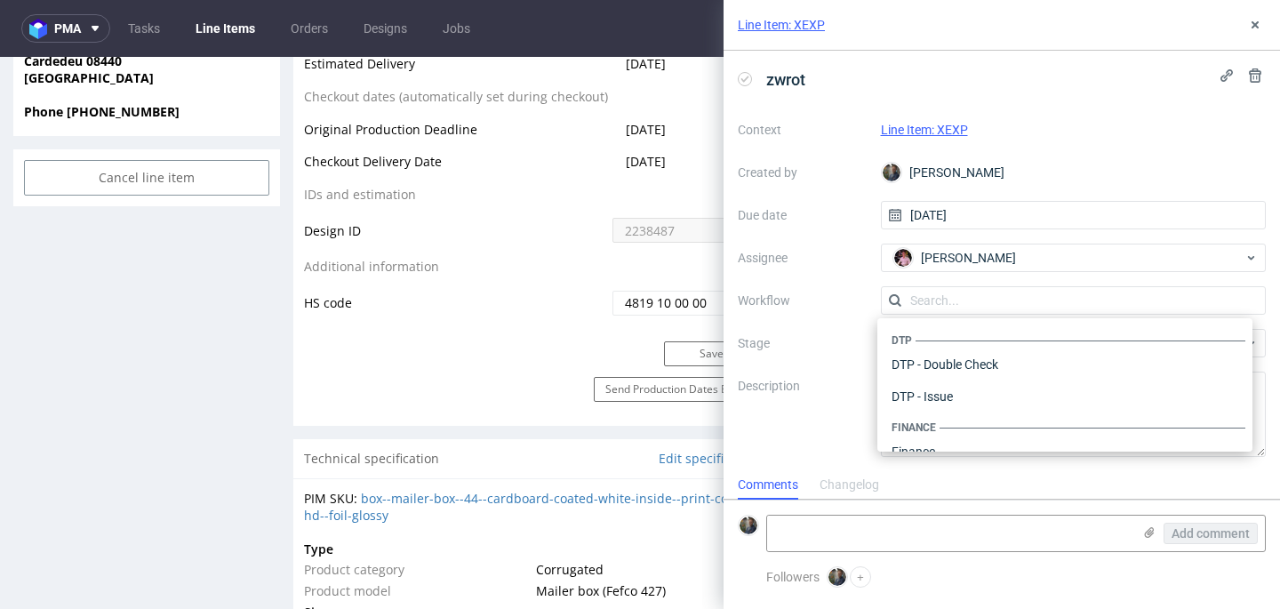
scroll to position [1094, 0]
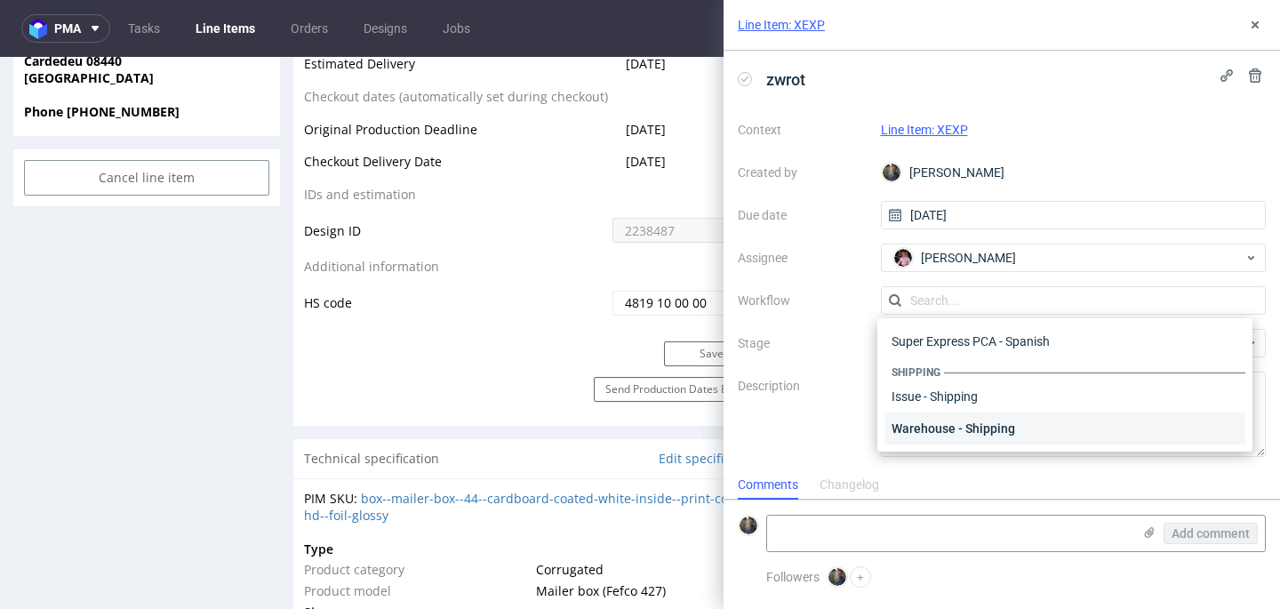
click at [969, 421] on div "Warehouse - Shipping" at bounding box center [1065, 429] width 361 height 32
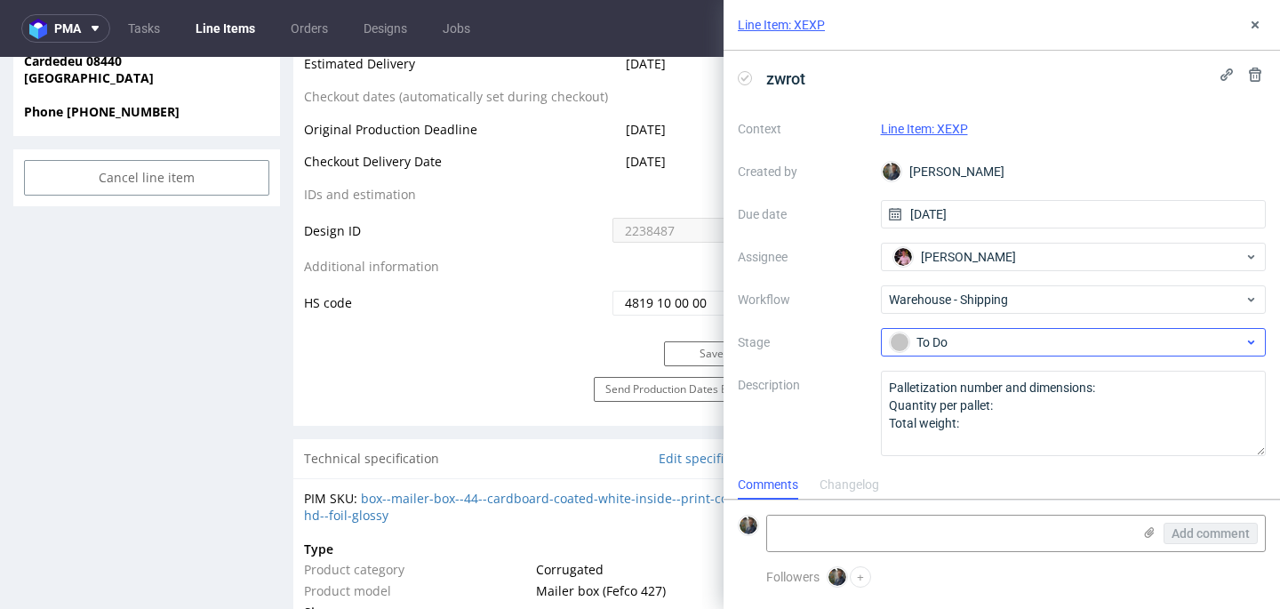
scroll to position [1, 0]
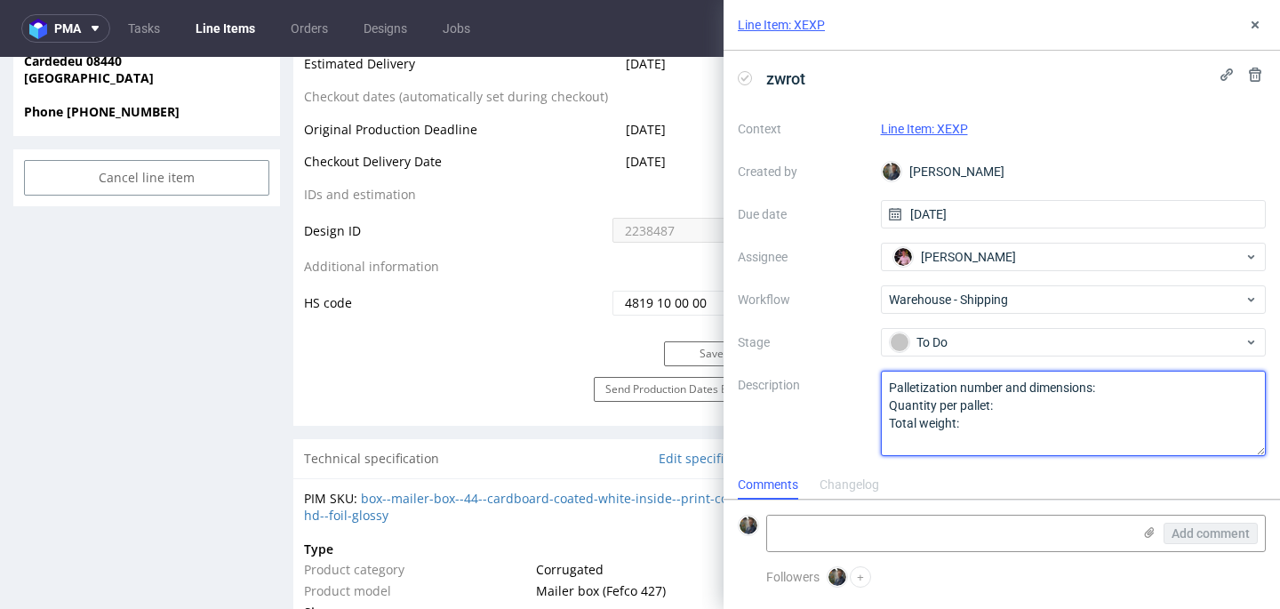
drag, startPoint x: 972, startPoint y: 432, endPoint x: 839, endPoint y: 351, distance: 155.2
click at [837, 355] on div "Context Line Item: XEXP Created by Maciej Sobola Due date 22/08/2025 Assignee A…" at bounding box center [1002, 285] width 528 height 341
type textarea "Wróciło do Pęcic. Prośba o dyspo."
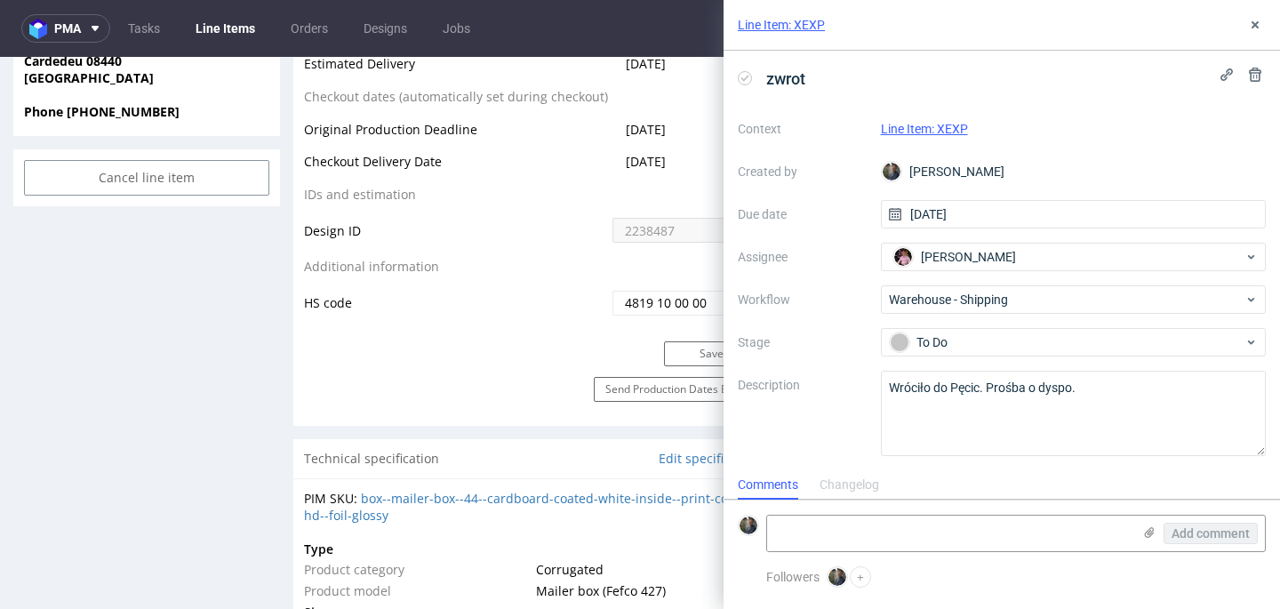
click at [1010, 86] on div "zwrot" at bounding box center [1002, 78] width 528 height 29
click at [1255, 20] on icon at bounding box center [1255, 25] width 14 height 14
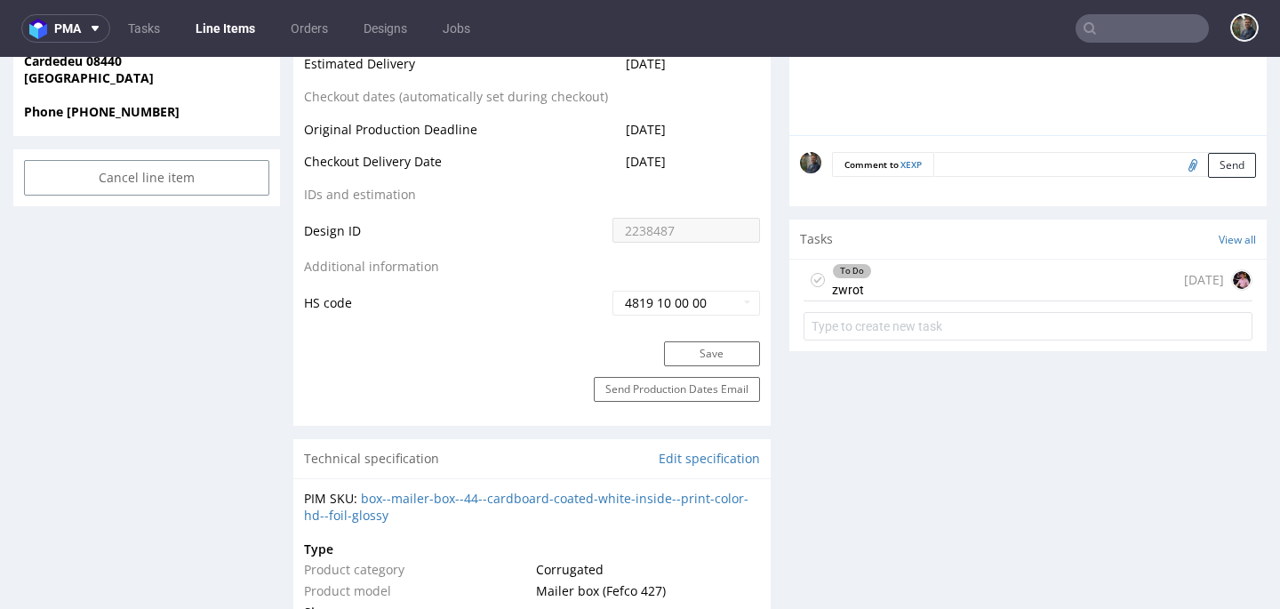
click at [1103, 33] on input "text" at bounding box center [1142, 28] width 133 height 28
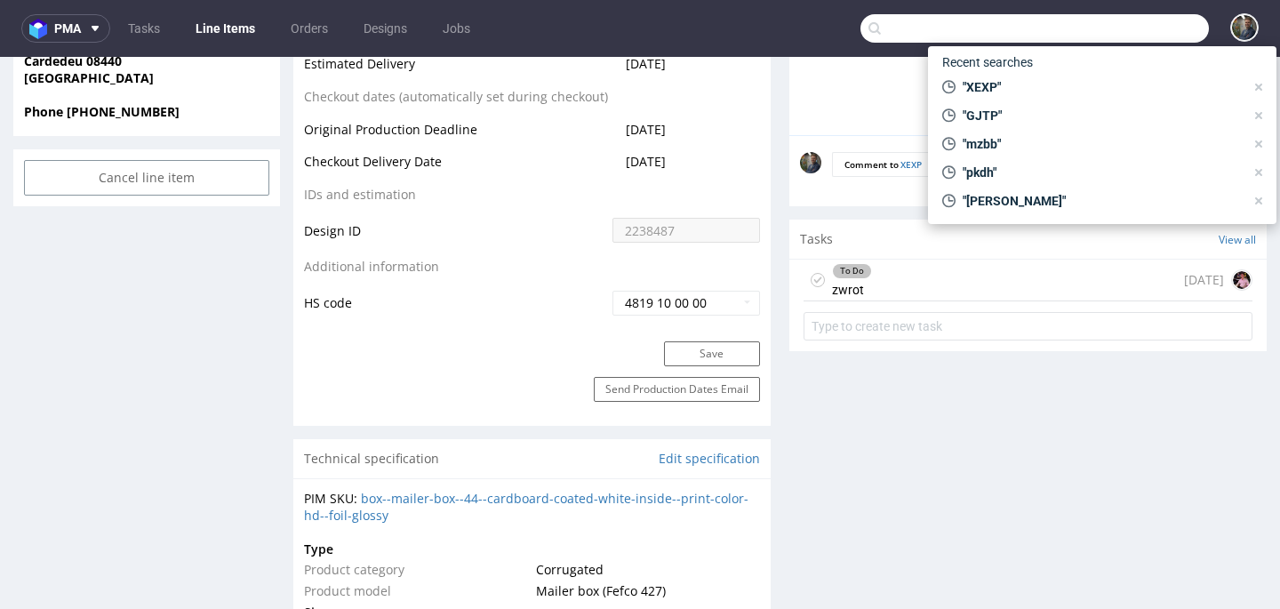
paste input "RSKM"
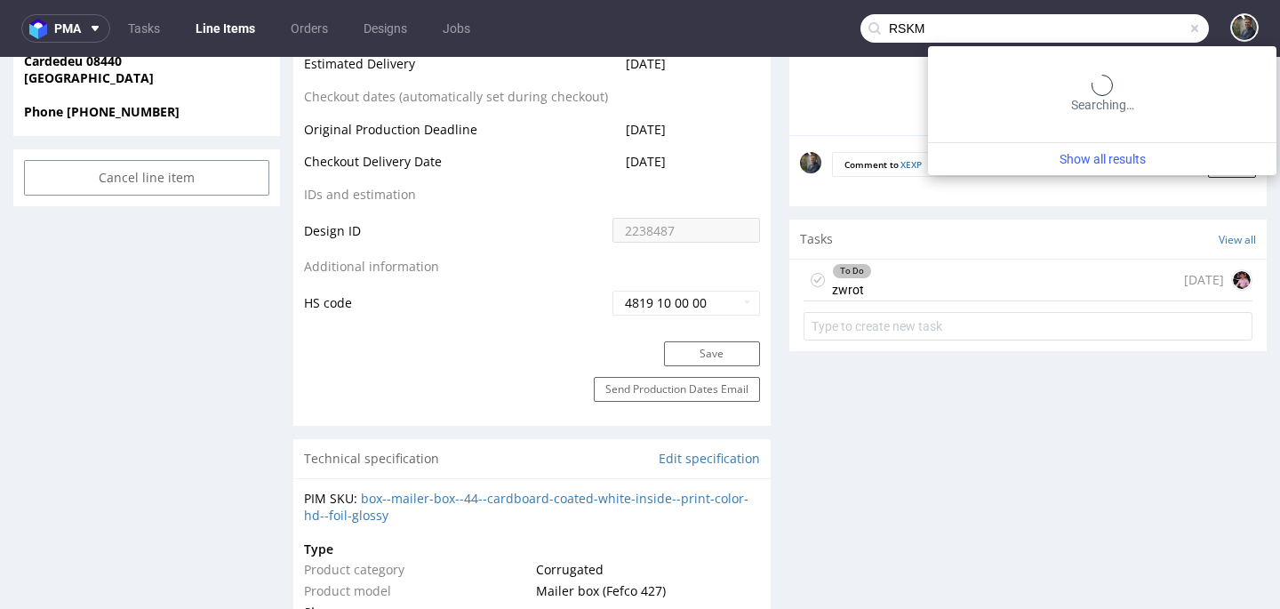
type input "RSKM"
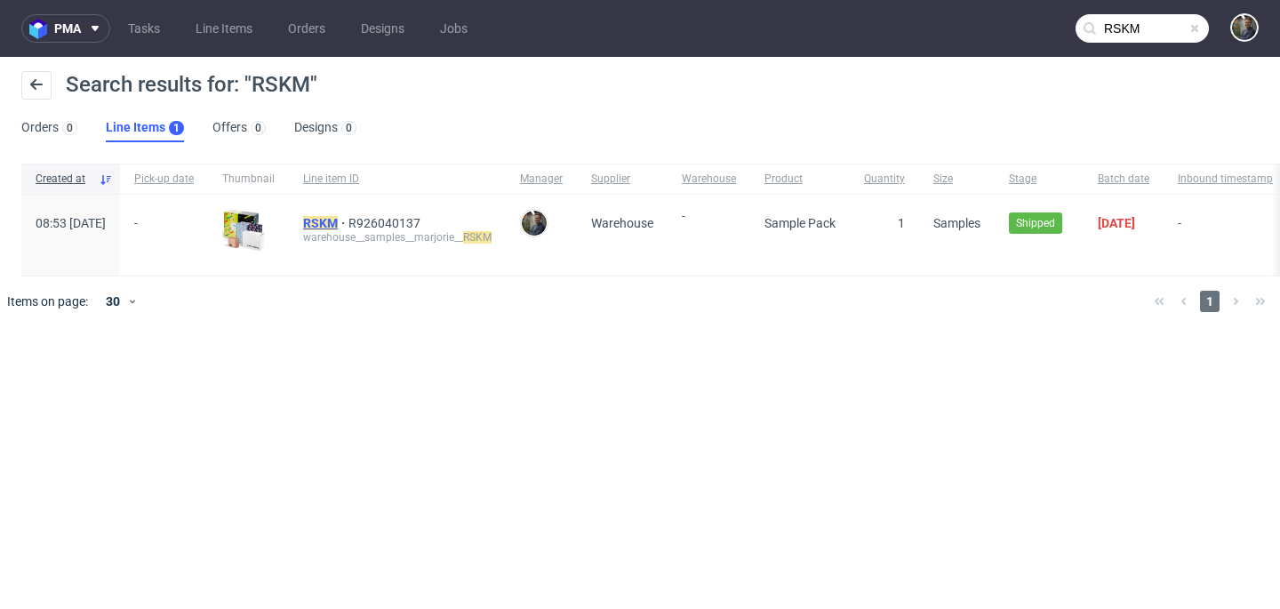
click at [338, 221] on mark "RSKM" at bounding box center [320, 223] width 35 height 14
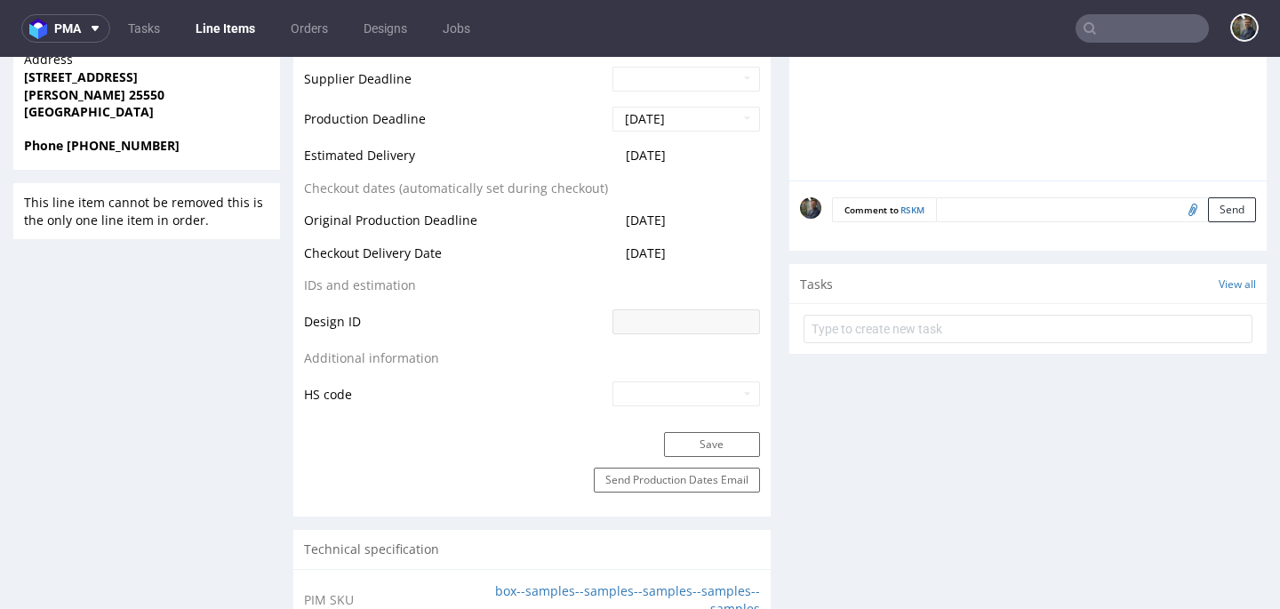
scroll to position [780, 0]
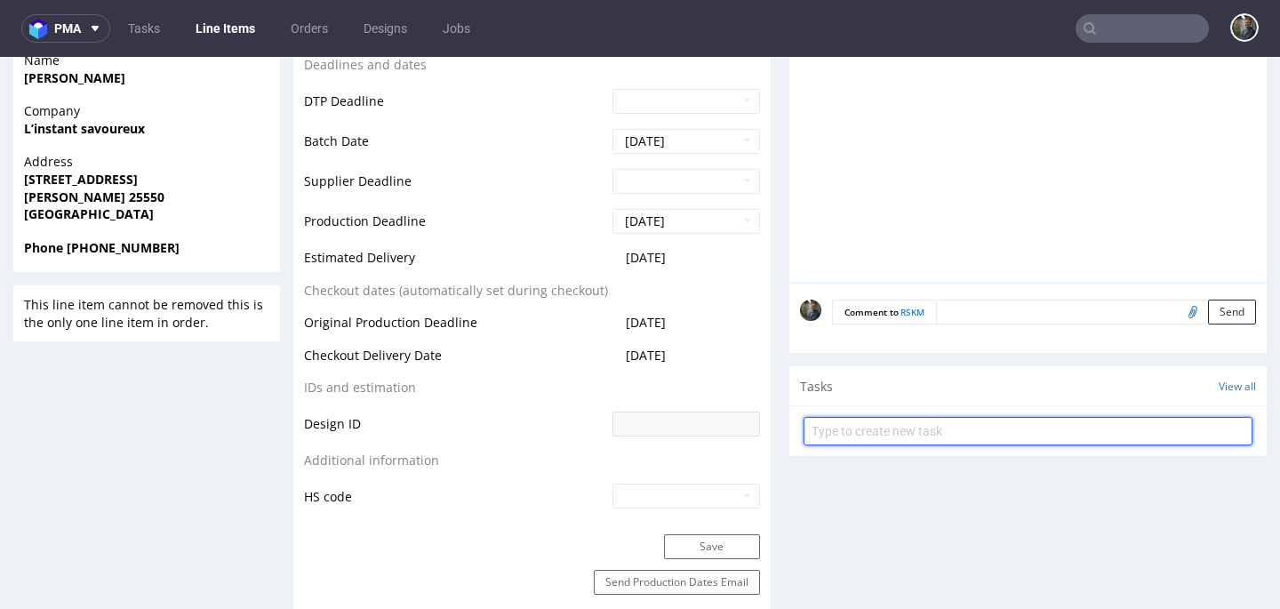
click at [868, 425] on input "text" at bounding box center [1028, 431] width 449 height 28
type input "zwrot"
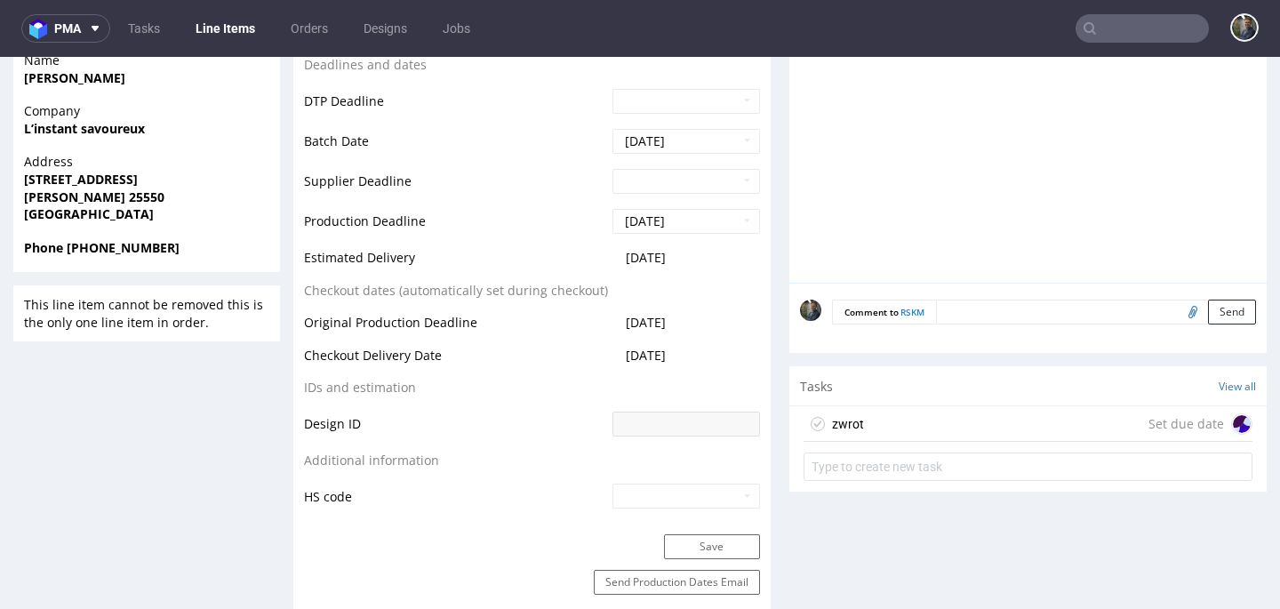
click at [908, 420] on div "zwrot Set due date" at bounding box center [1028, 424] width 449 height 36
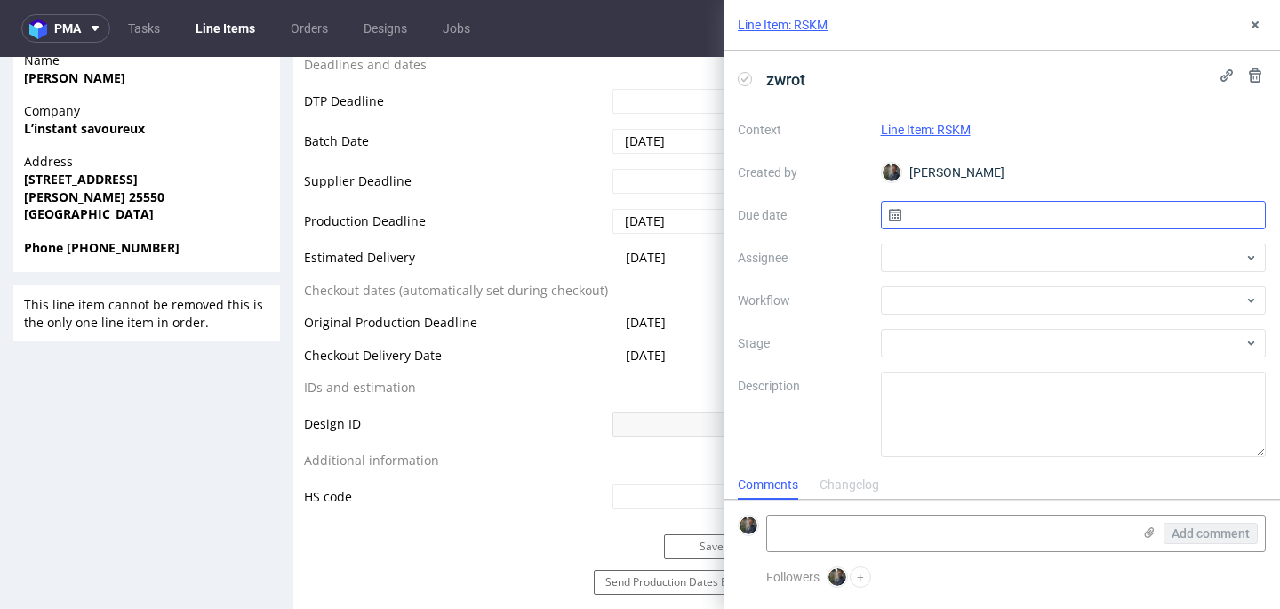
scroll to position [14, 0]
click at [1015, 214] on input "text" at bounding box center [1074, 215] width 386 height 28
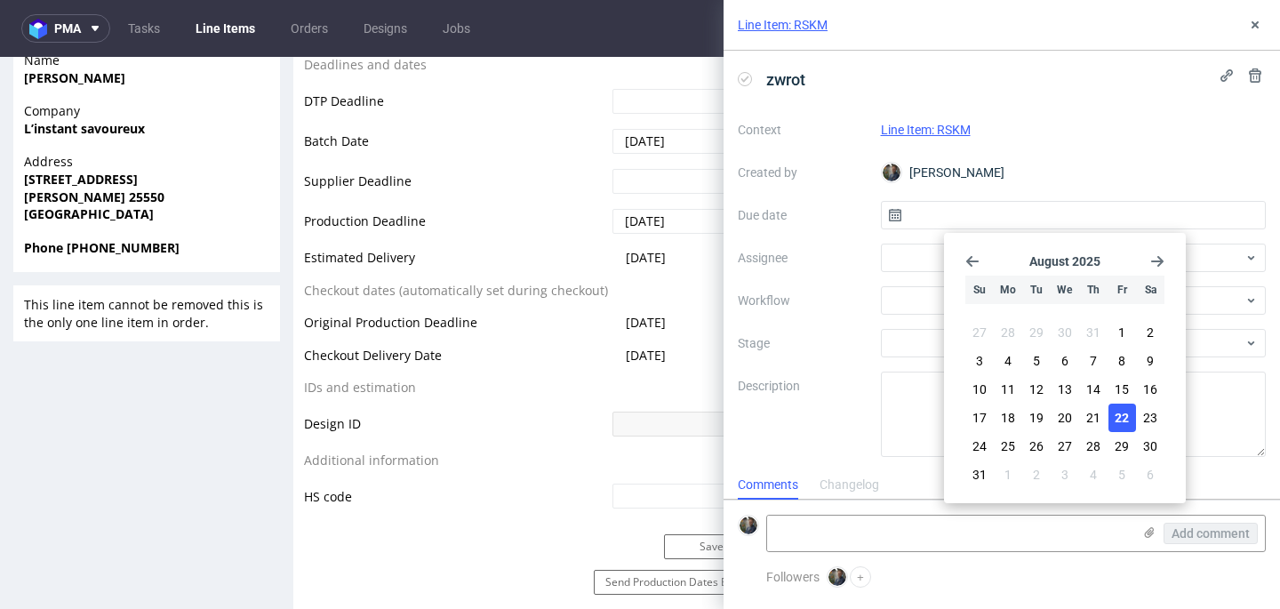
click at [1115, 419] on span "22" at bounding box center [1122, 418] width 14 height 18
type input "[DATE]"
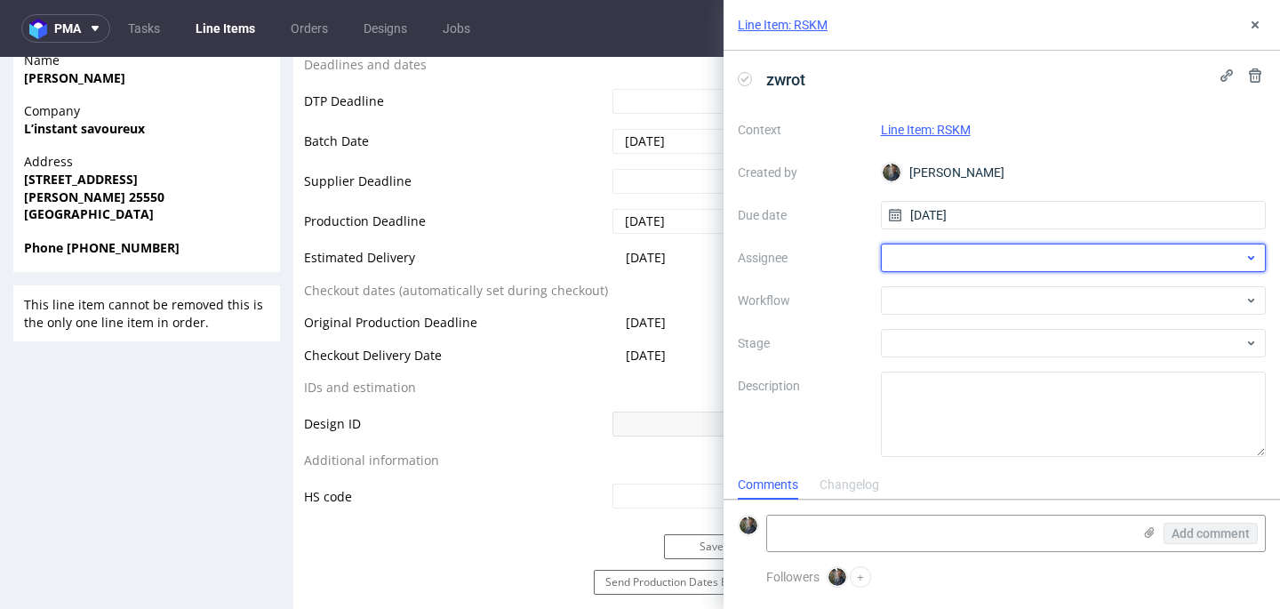
click at [958, 256] on div at bounding box center [1074, 258] width 386 height 28
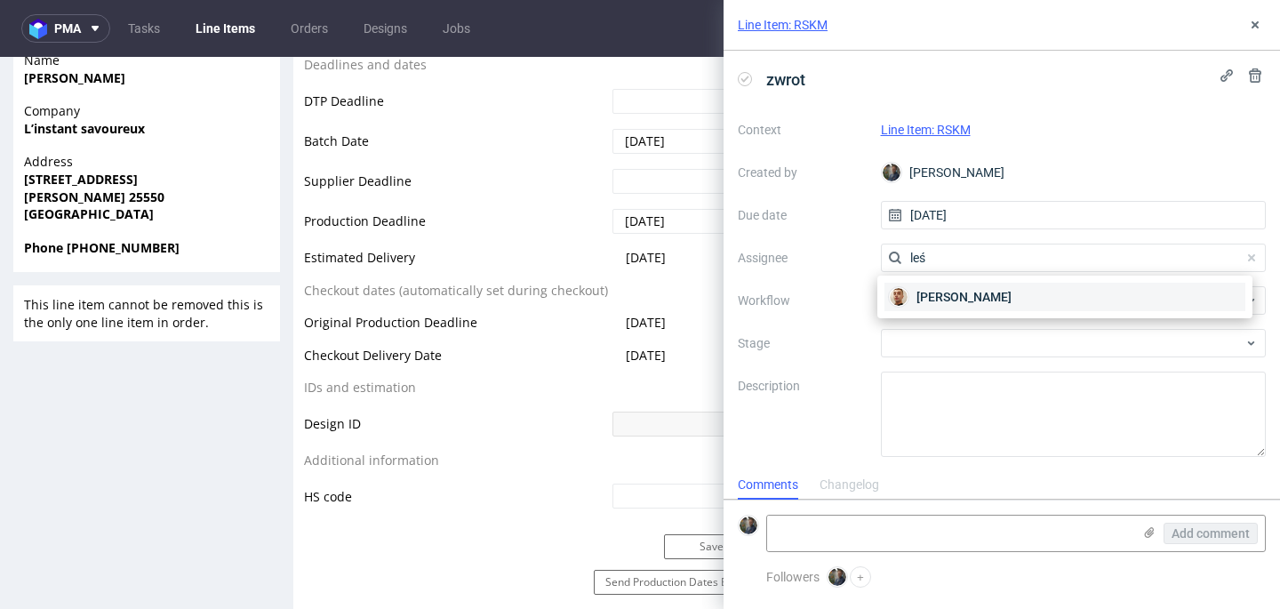
type input "leś"
click at [1084, 293] on div "Bartłomiej Leśniczuk" at bounding box center [1065, 297] width 361 height 28
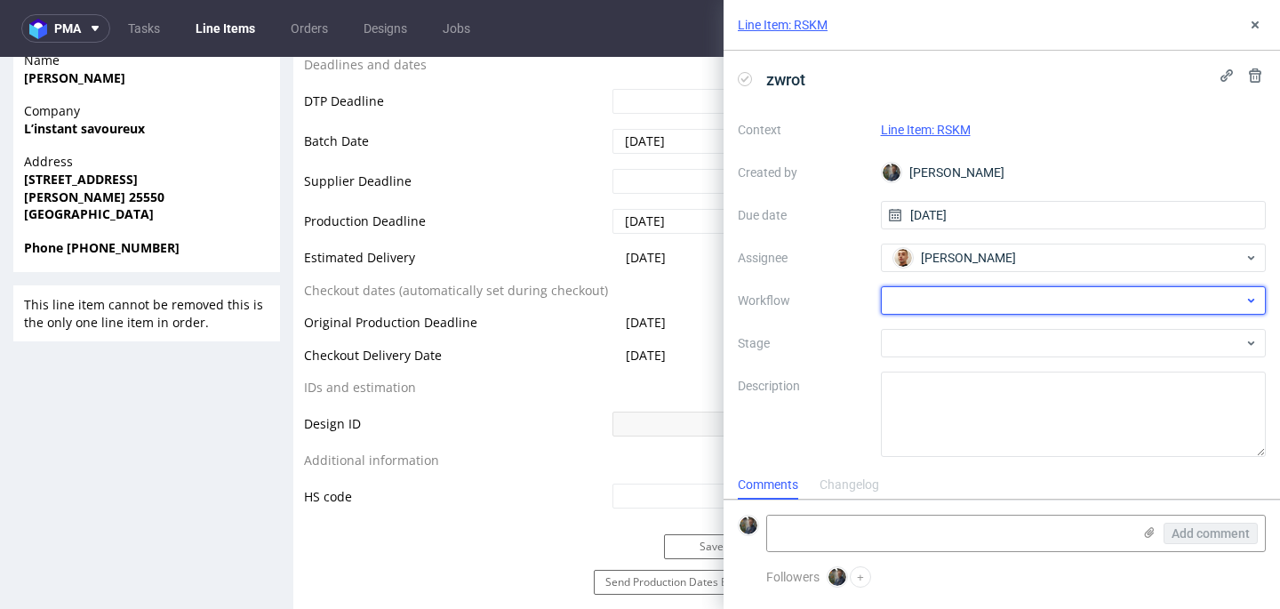
click at [934, 302] on div at bounding box center [1074, 300] width 386 height 28
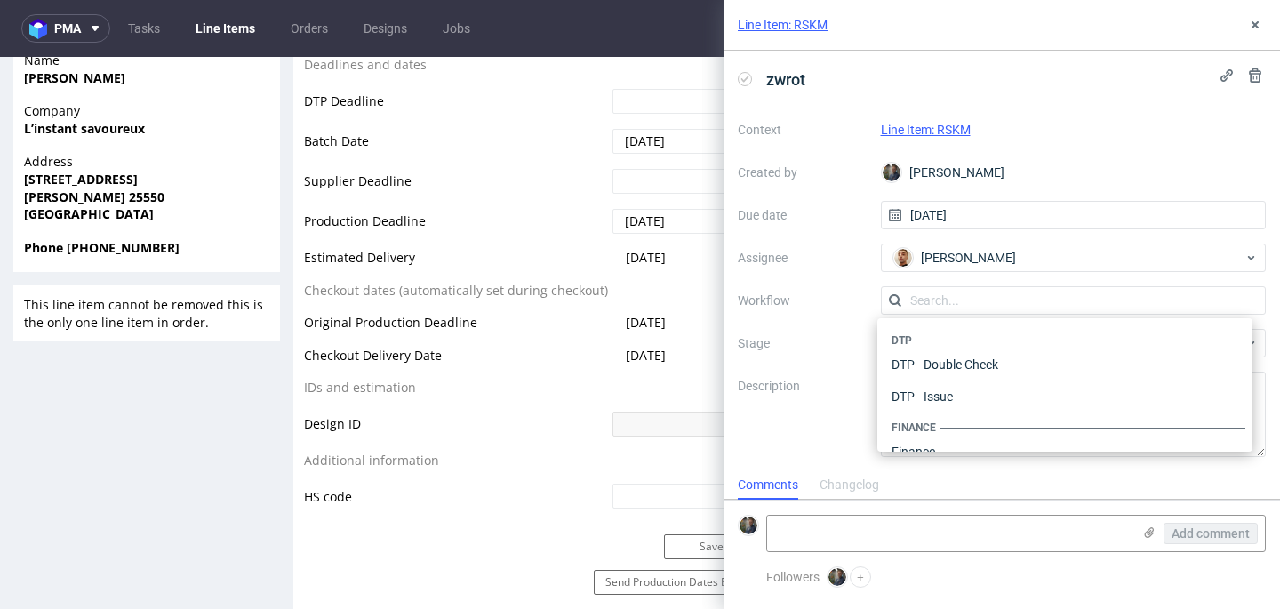
scroll to position [1094, 0]
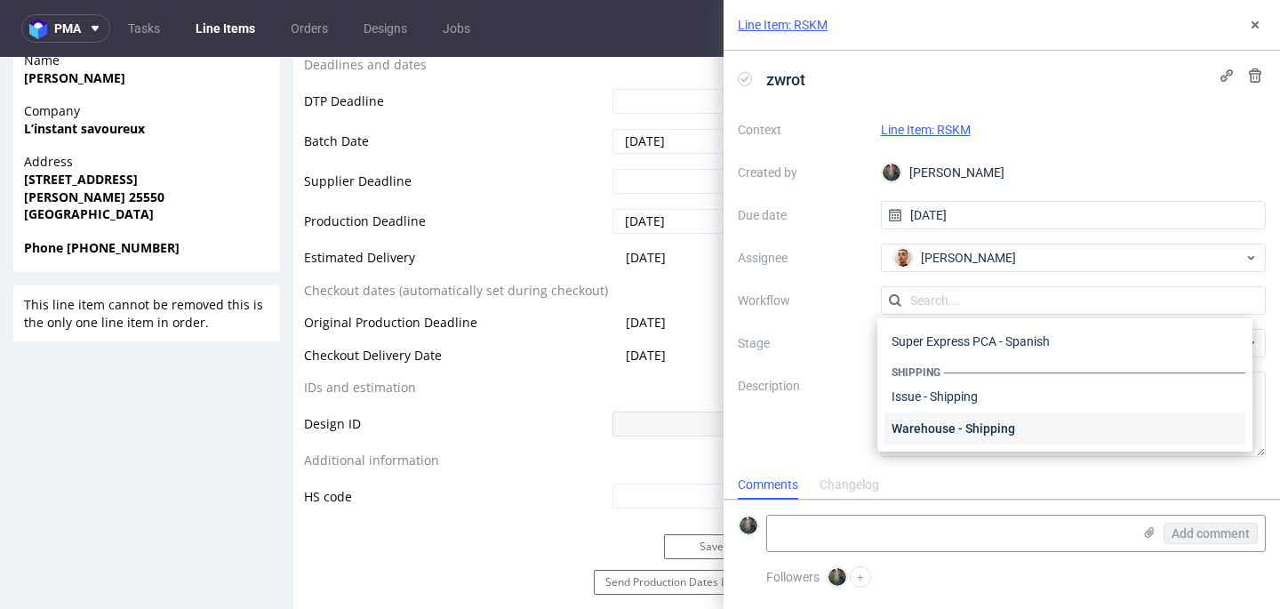
click at [958, 436] on div "Warehouse - Shipping" at bounding box center [1065, 429] width 361 height 32
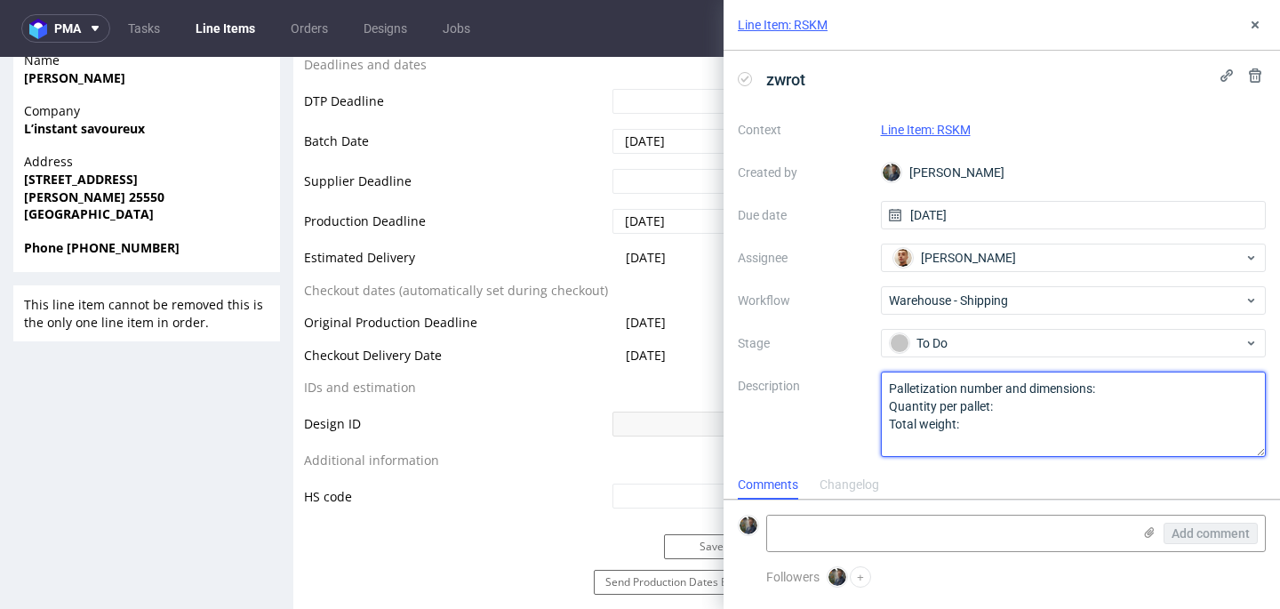
drag, startPoint x: 979, startPoint y: 430, endPoint x: 803, endPoint y: 314, distance: 211.1
click at [803, 314] on div "Context Line Item: RSKM Created by Maciej Sobola Due date 22/08/2025 Assignee B…" at bounding box center [1002, 286] width 528 height 341
type textarea "Wróciło do Pęcic. Prośba o dyspo."
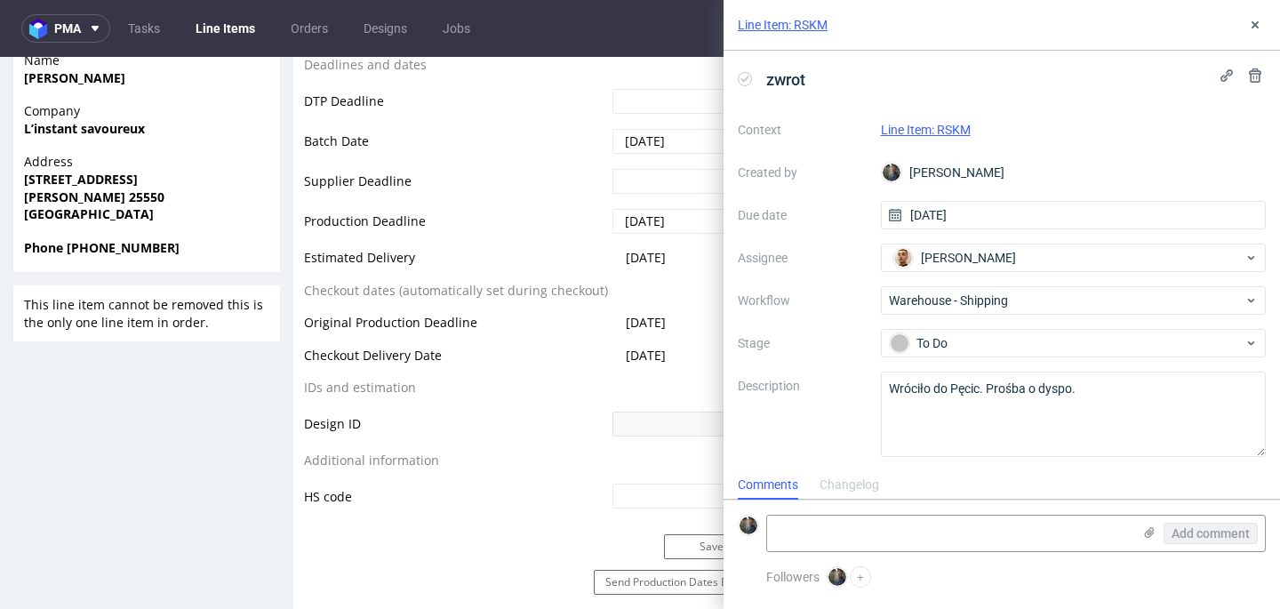
drag, startPoint x: 806, startPoint y: 219, endPoint x: 816, endPoint y: 219, distance: 10.7
click at [807, 219] on label "Due date" at bounding box center [802, 215] width 129 height 21
click at [1253, 24] on icon at bounding box center [1255, 25] width 14 height 14
